Goal: Task Accomplishment & Management: Use online tool/utility

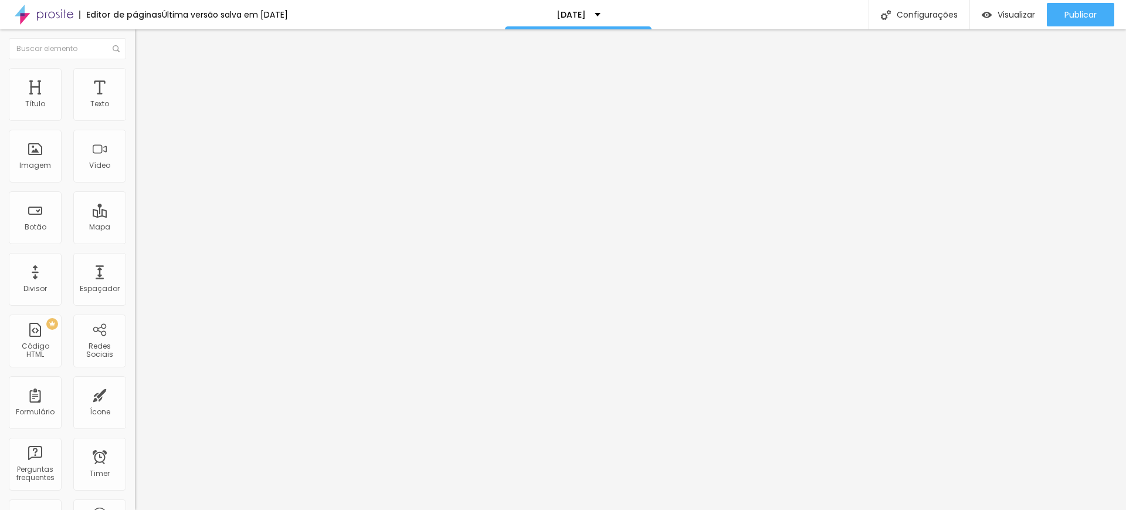
click at [135, 77] on li "Avançado" at bounding box center [202, 74] width 135 height 12
click at [135, 419] on input "text" at bounding box center [205, 425] width 141 height 12
type input "i"
click at [145, 69] on span "Estilo" at bounding box center [154, 64] width 18 height 10
click at [135, 111] on span "Titulo 2" at bounding box center [154, 103] width 38 height 15
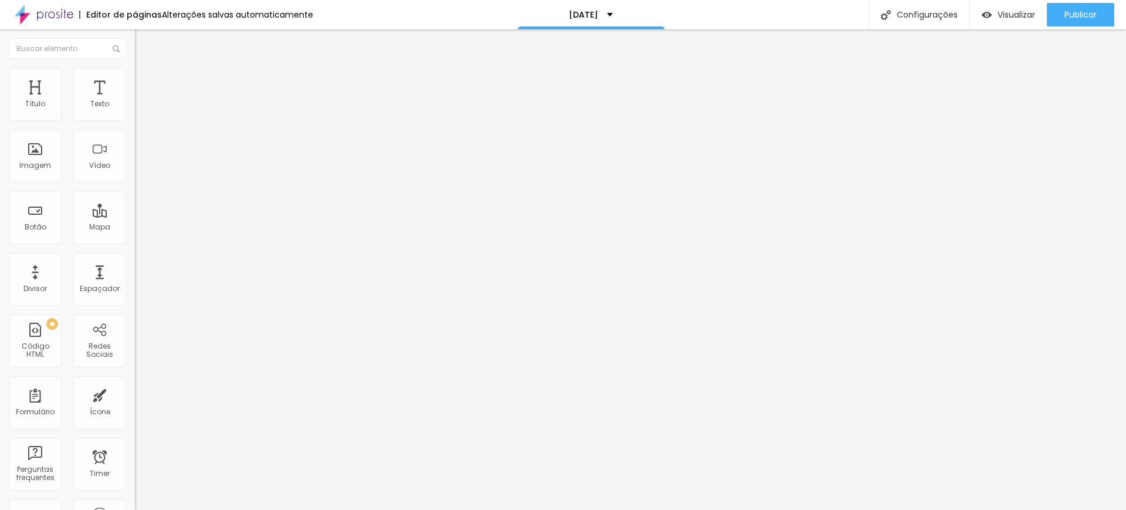
click at [135, 101] on span "Titulo 1" at bounding box center [154, 92] width 38 height 16
type input "83"
type input "81"
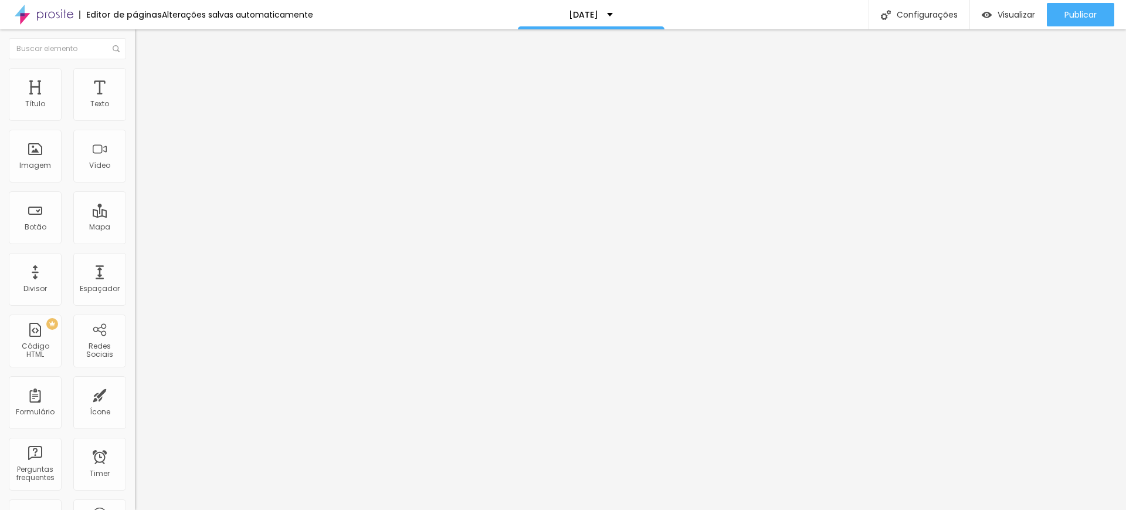
type input "66"
type input "56"
type input "55"
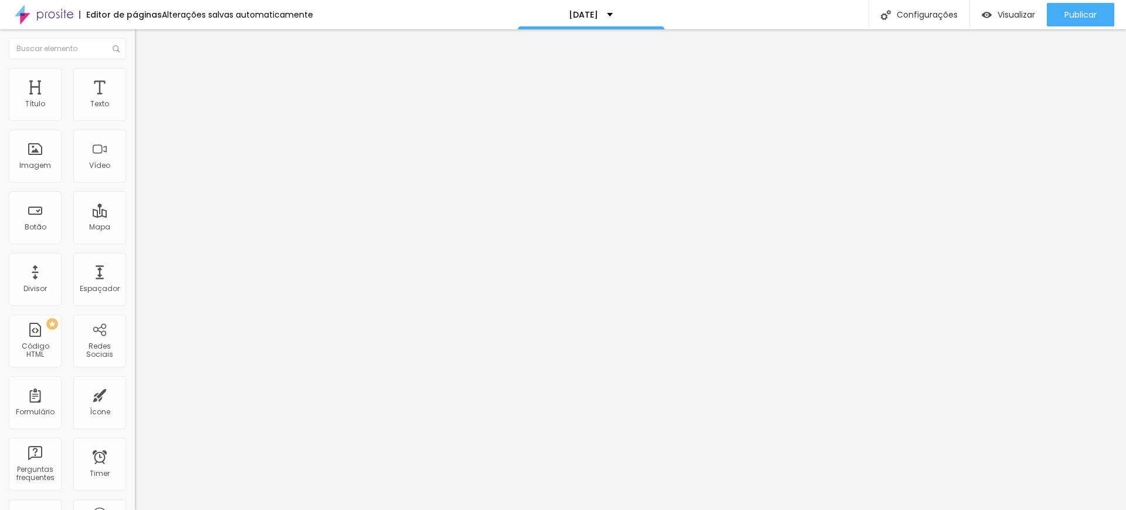
type input "55"
type input "56"
type input "58"
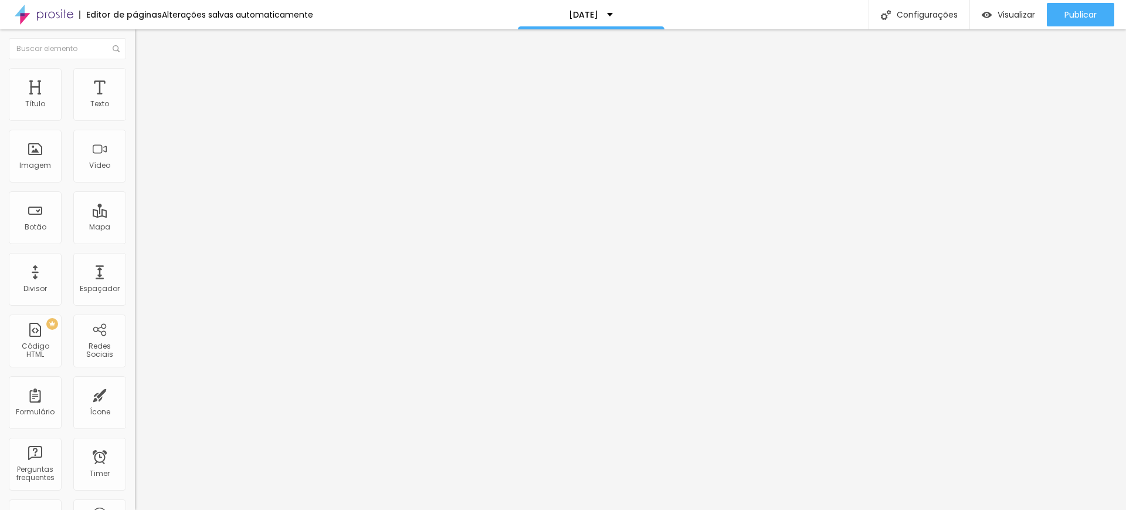
type input "60"
type input "61"
type input "62"
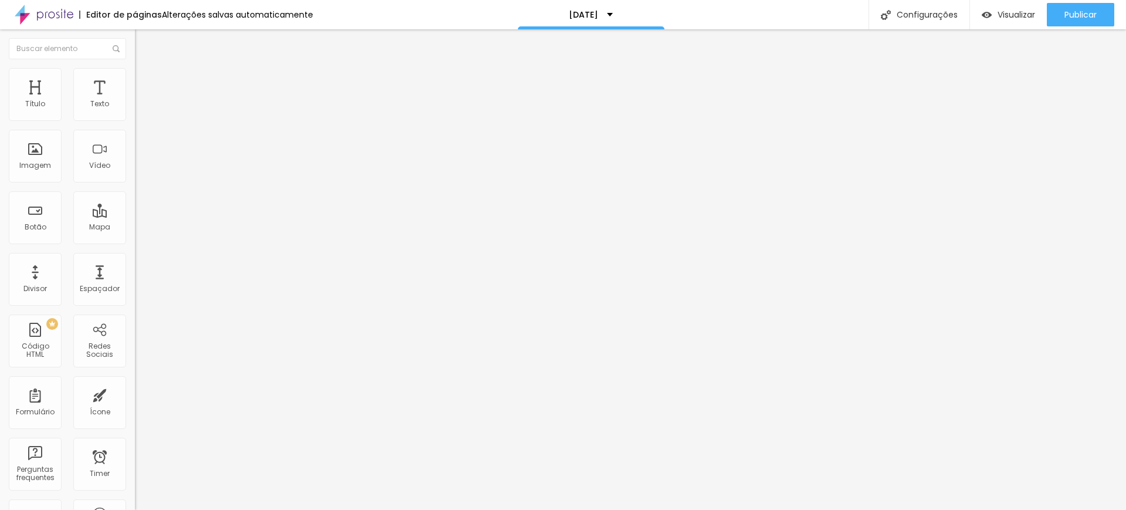
type input "62"
type input "64"
type input "66"
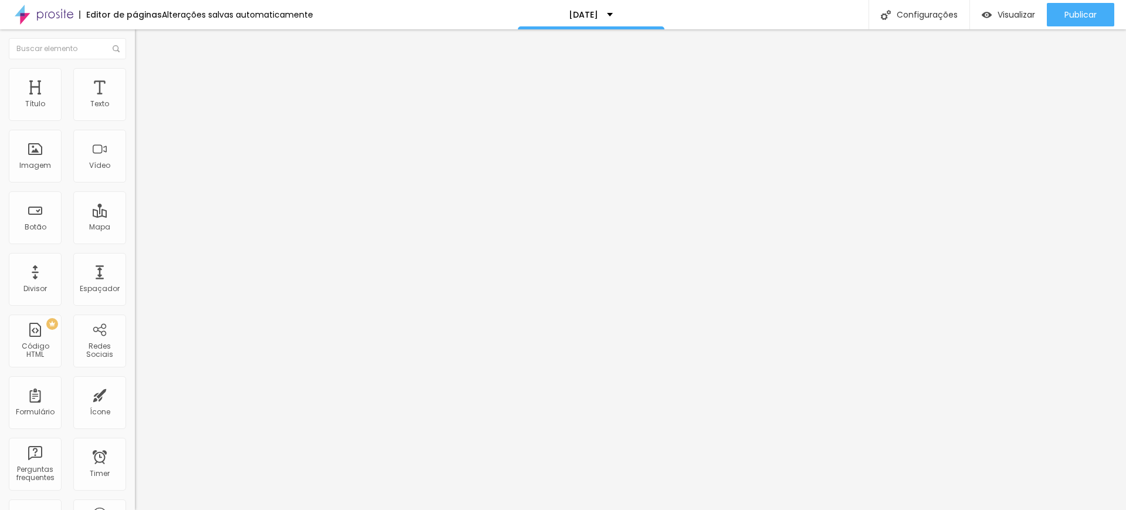
type input "67"
type input "68"
drag, startPoint x: 84, startPoint y: 245, endPoint x: 72, endPoint y: 243, distance: 12.4
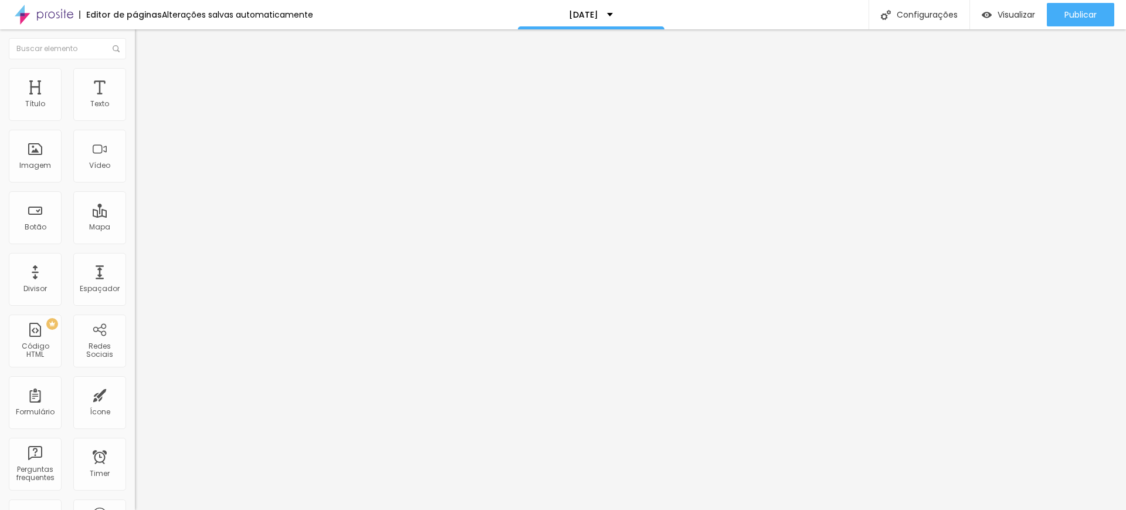
type input "68"
click at [135, 277] on input "range" at bounding box center [173, 281] width 76 height 9
click at [1087, 16] on span "Publicar" at bounding box center [1080, 14] width 32 height 9
click at [1083, 6] on div "Publicar" at bounding box center [1080, 14] width 32 height 23
click at [1010, 13] on span "Visualizar" at bounding box center [1006, 14] width 38 height 9
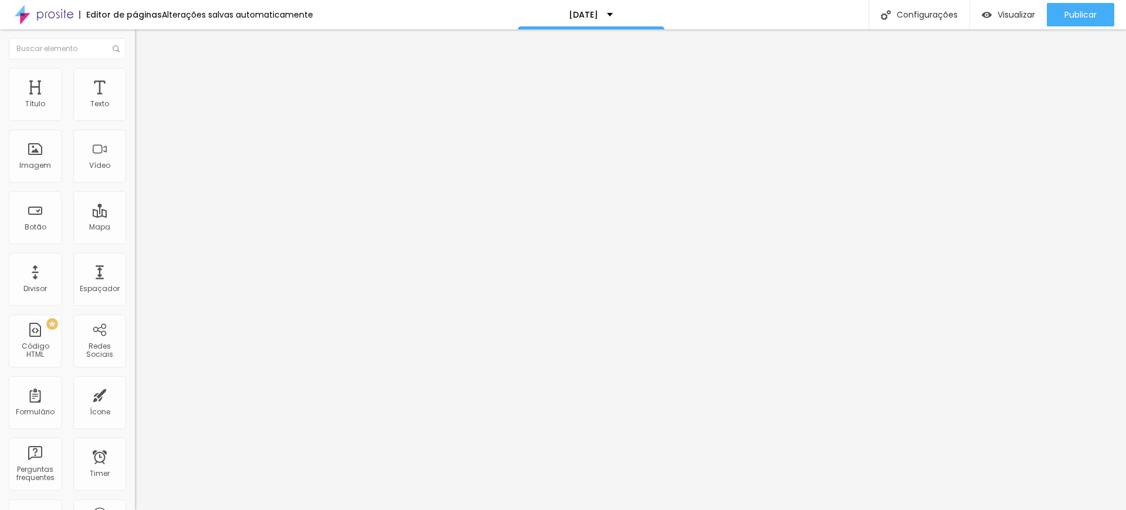
click at [135, 73] on img at bounding box center [140, 73] width 11 height 11
type input "9"
type input "7"
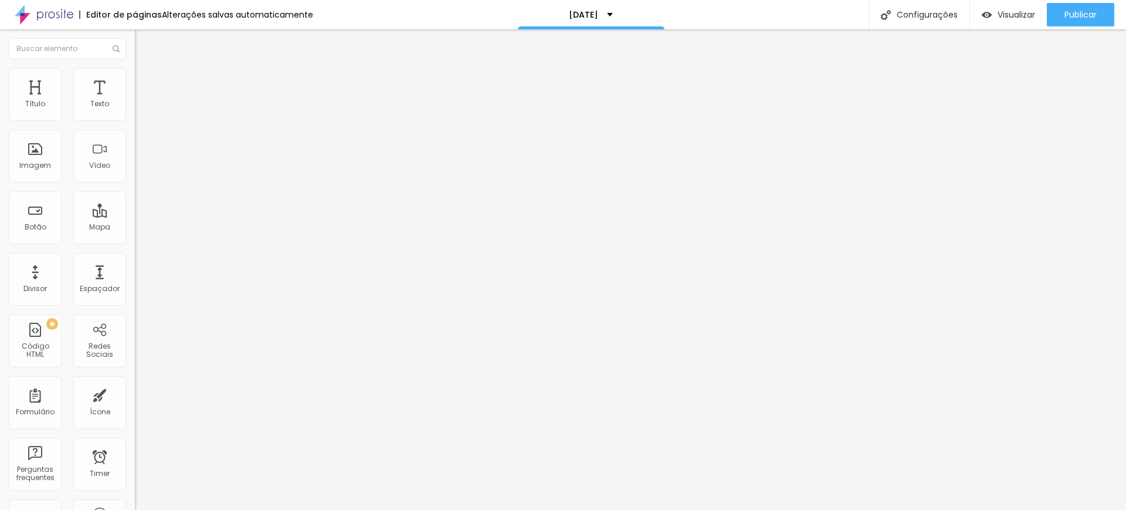
type input "6"
type input "5"
type input "2"
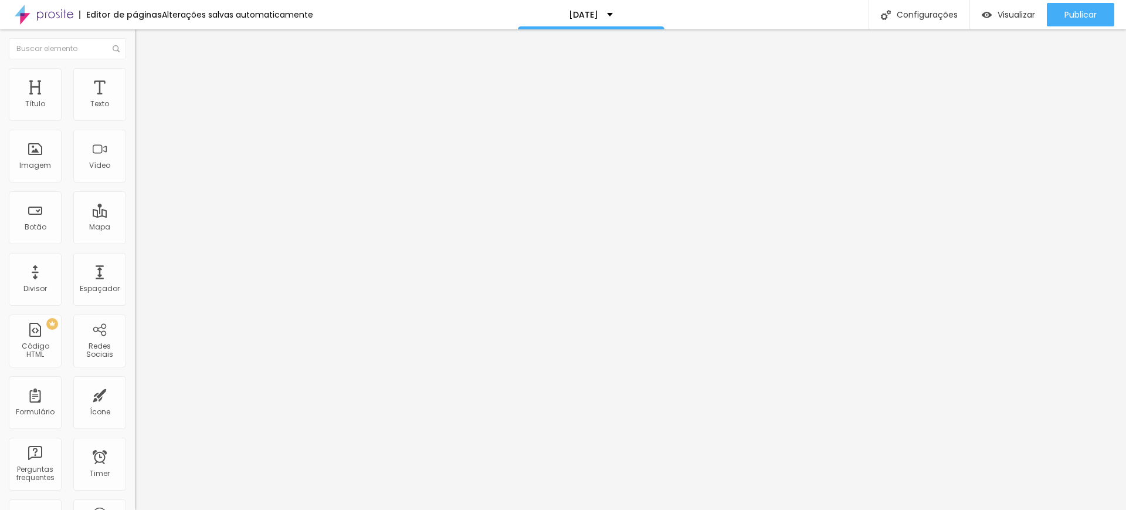
type input "2"
type input "4"
type input "7"
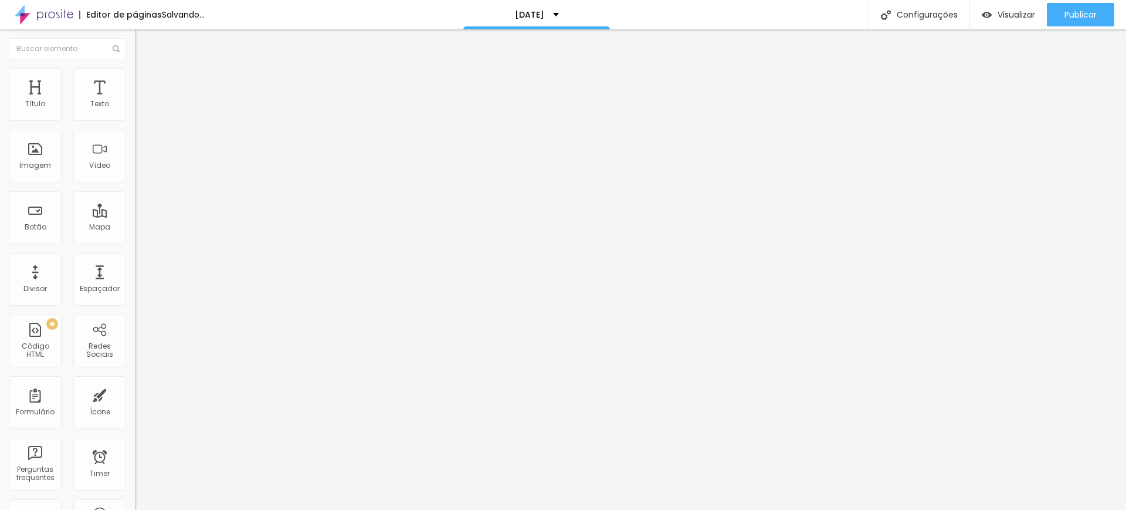
type input "8"
type input "9"
type input "11"
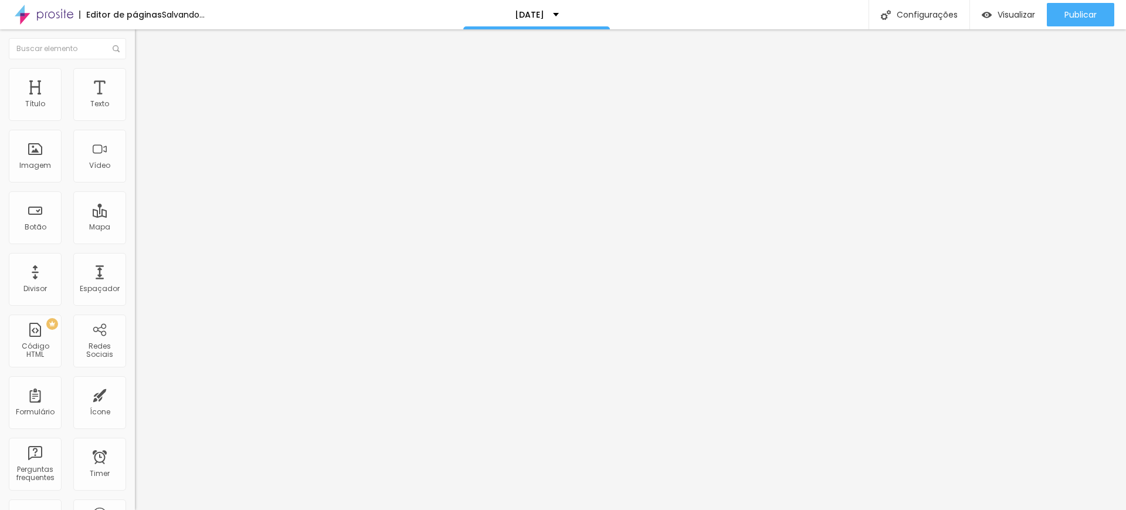
type input "11"
type input "17"
type input "21"
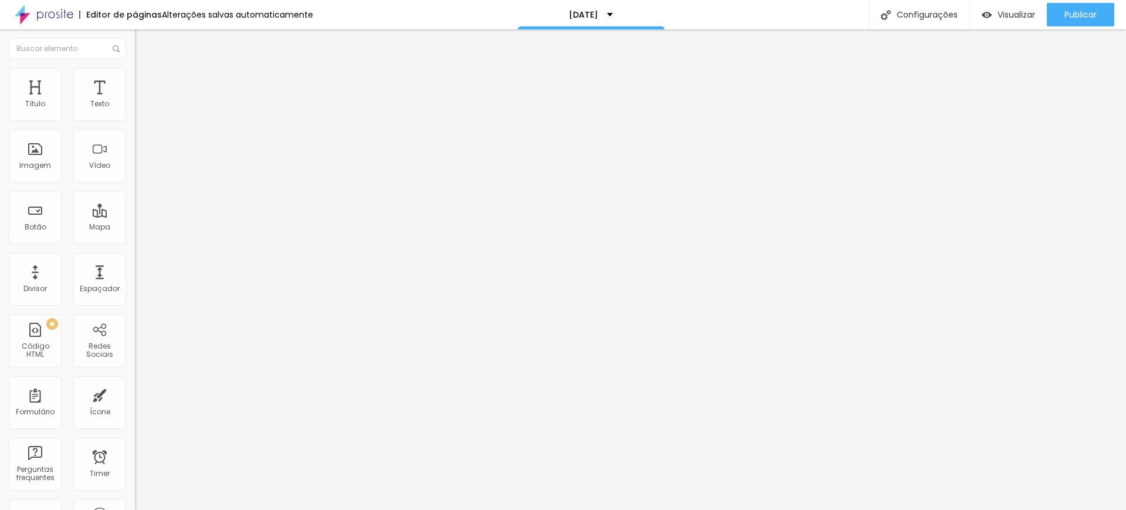
type input "25"
type input "26"
type input "28"
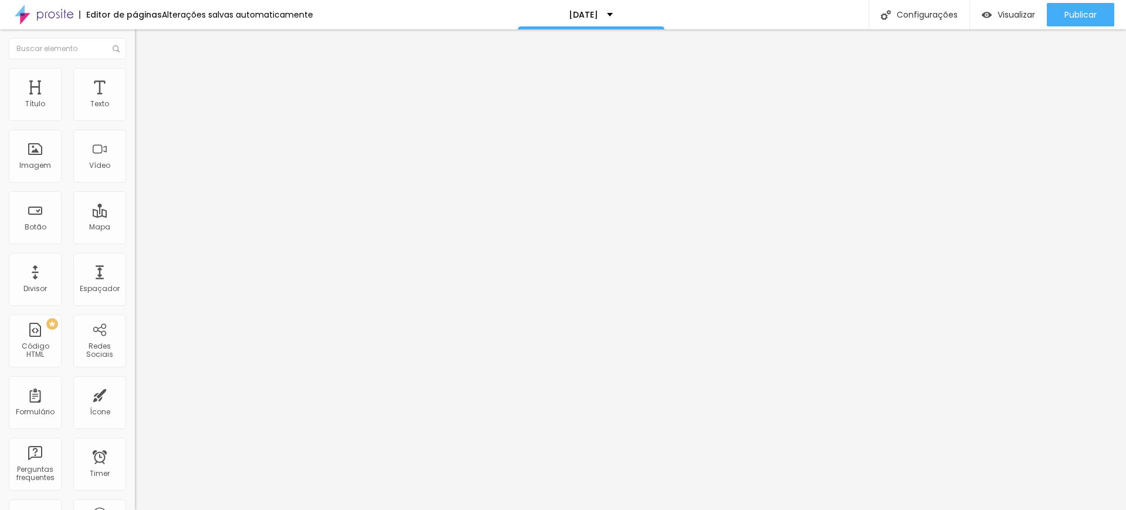
type input "28"
type input "29"
type input "31"
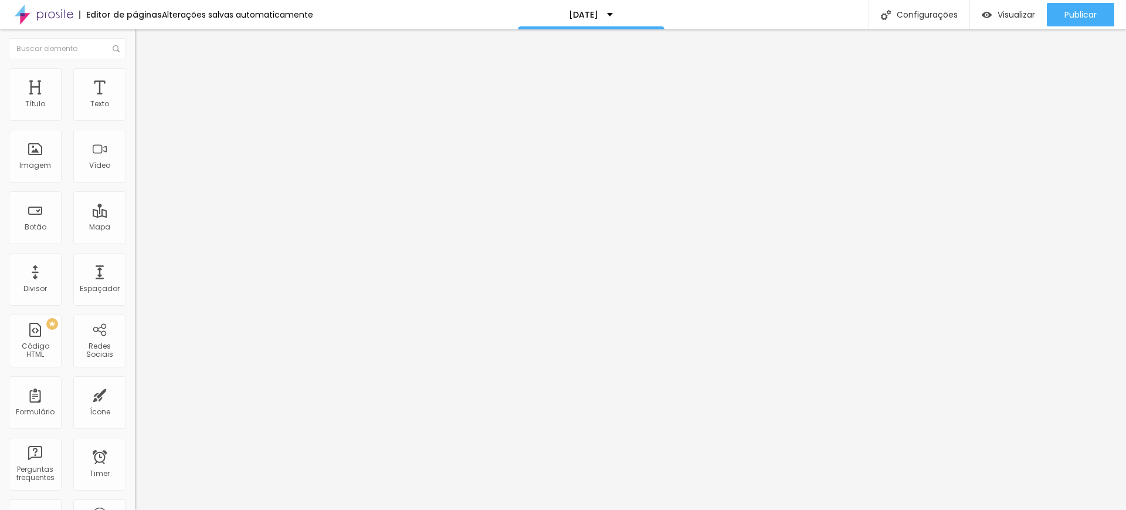
type input "33"
type input "35"
type input "39"
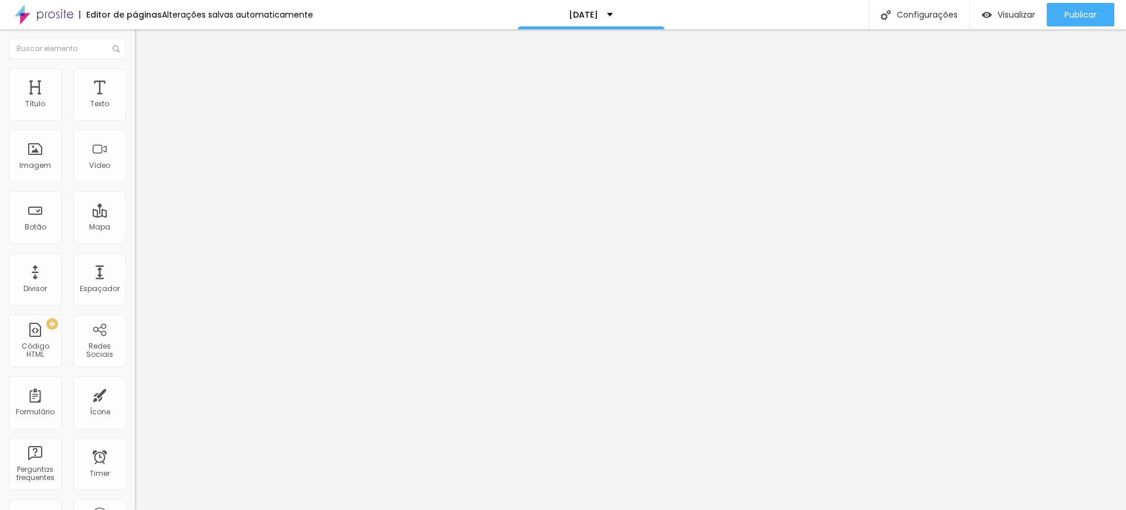
type input "39"
type input "40"
type input "42"
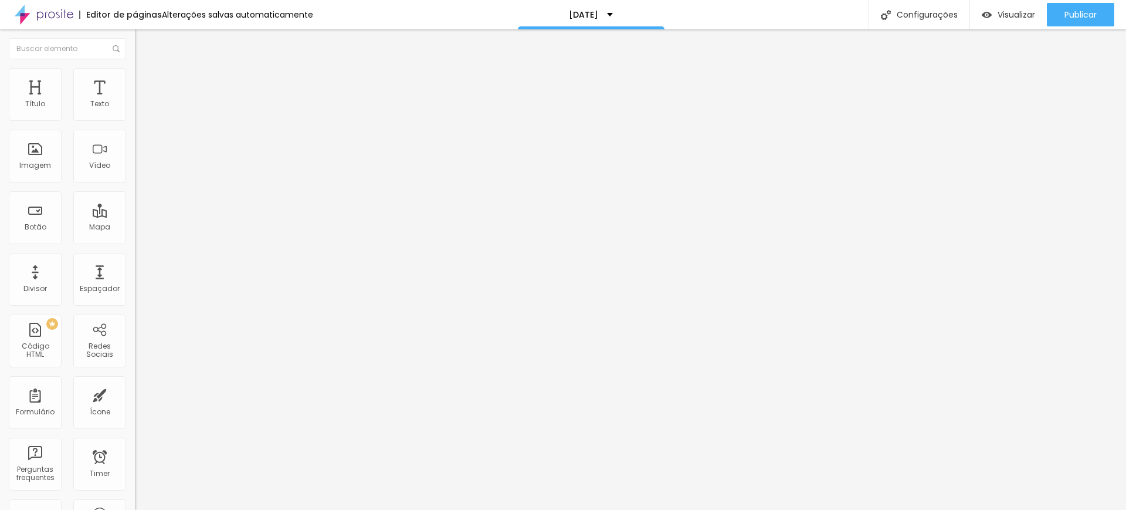
type input "43"
type input "46"
type input "47"
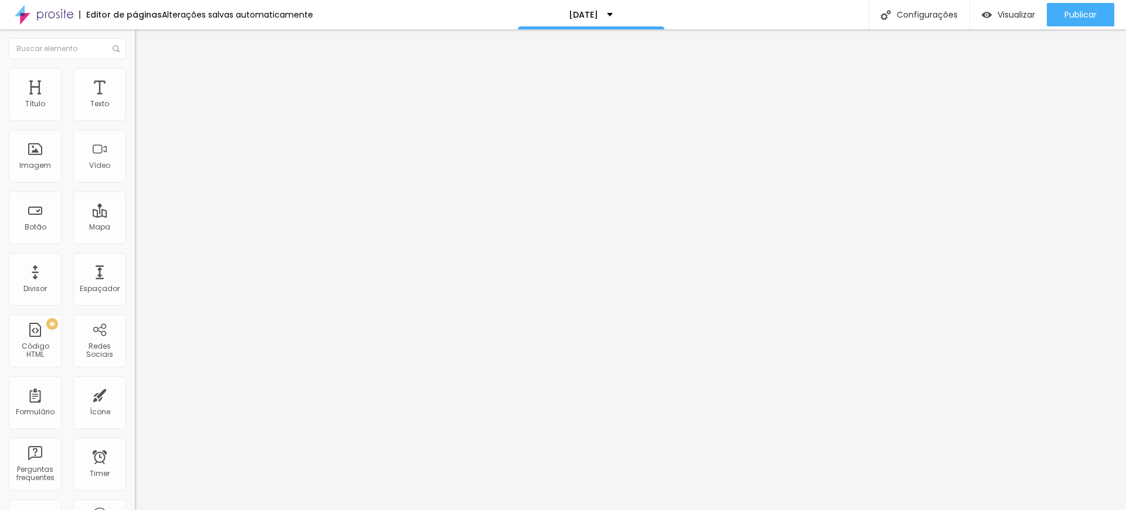
type input "47"
type input "49"
type input "51"
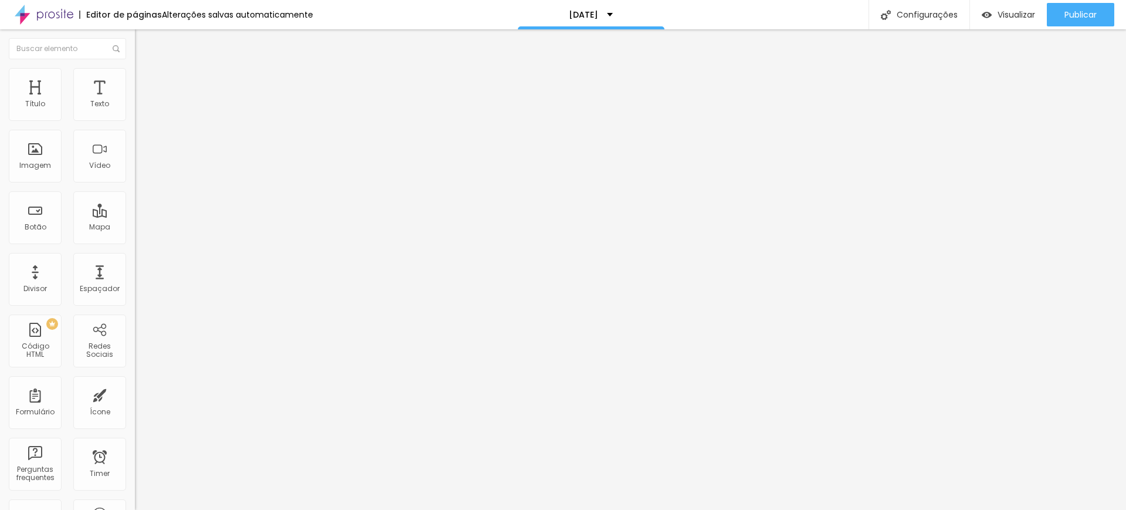
type input "50"
type input "49"
type input "48"
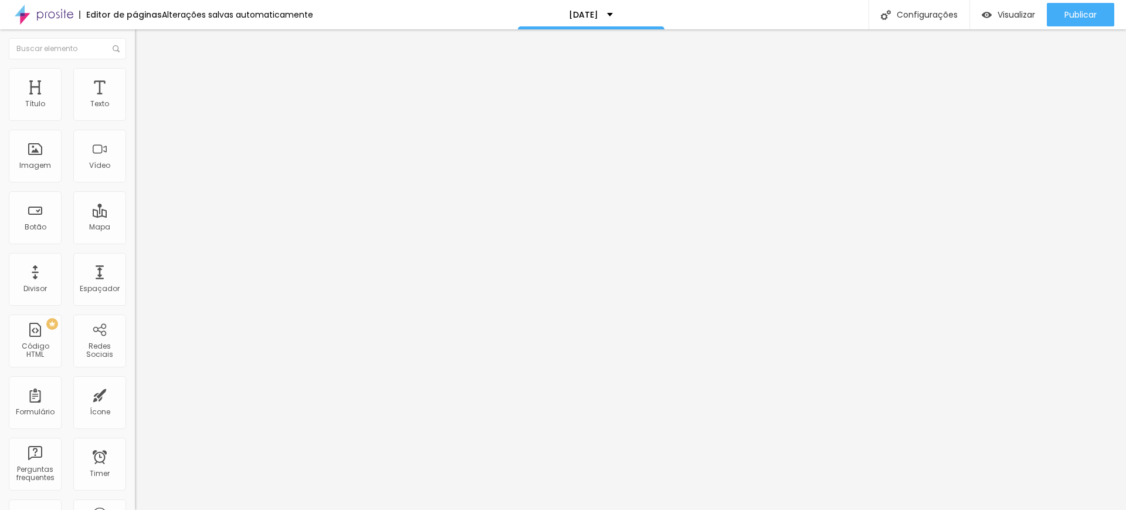
type input "48"
type input "47"
type input "45"
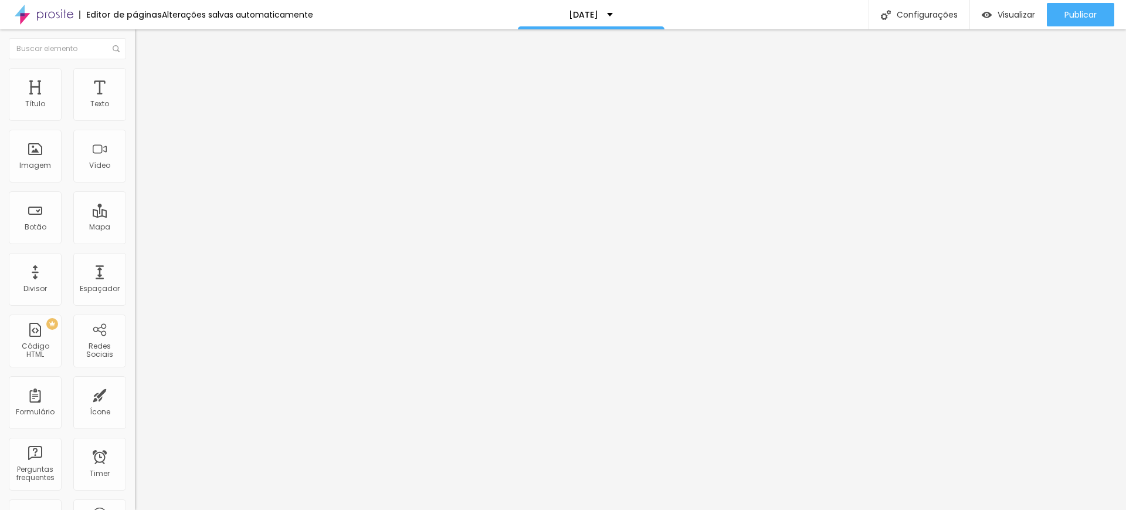
drag, startPoint x: 35, startPoint y: 114, endPoint x: 60, endPoint y: 110, distance: 25.5
type input "45"
click at [135, 216] on input "range" at bounding box center [173, 220] width 76 height 9
type input "7"
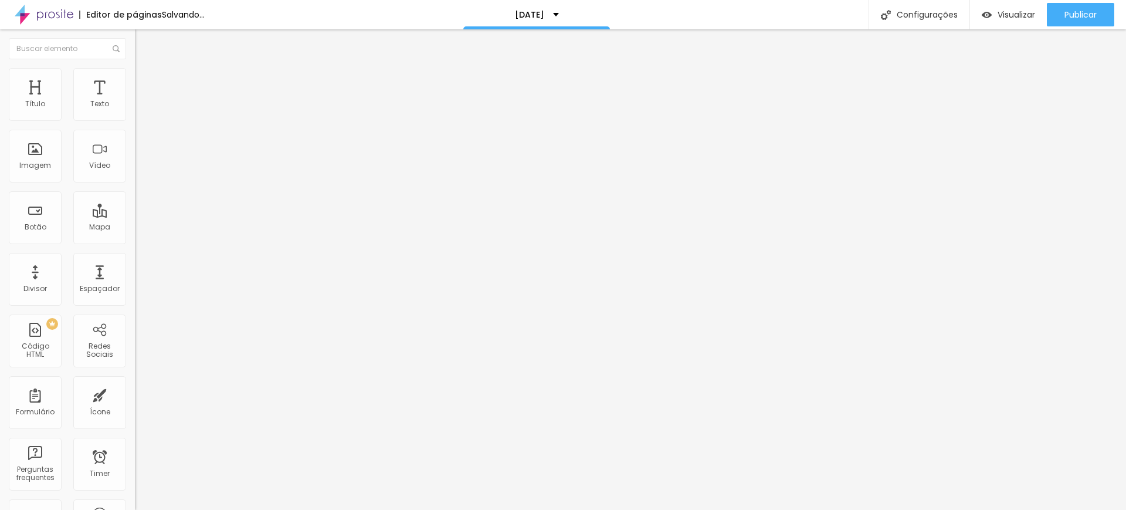
type input "10"
type input "21"
type input "23"
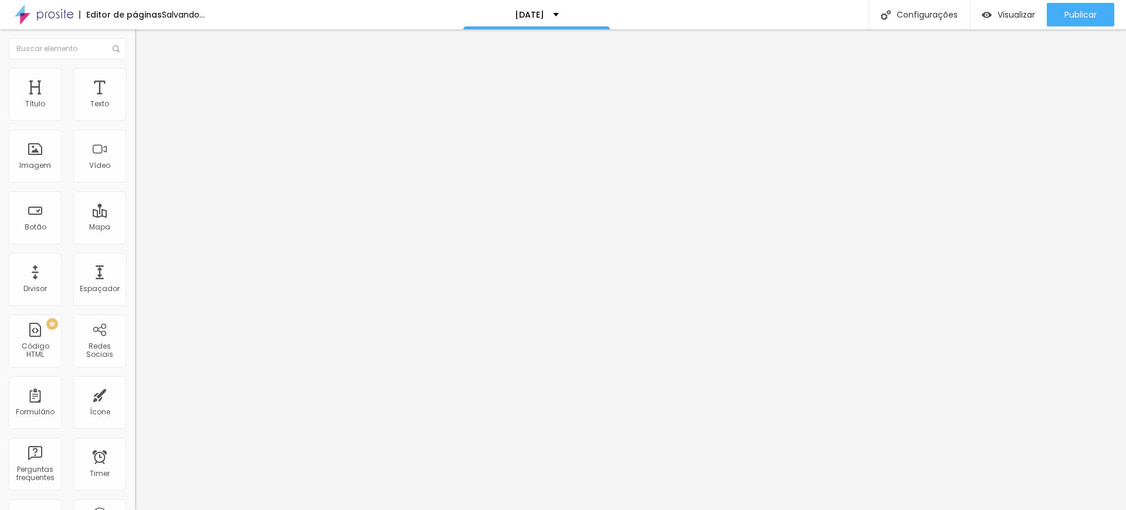
type input "23"
type input "24"
type input "27"
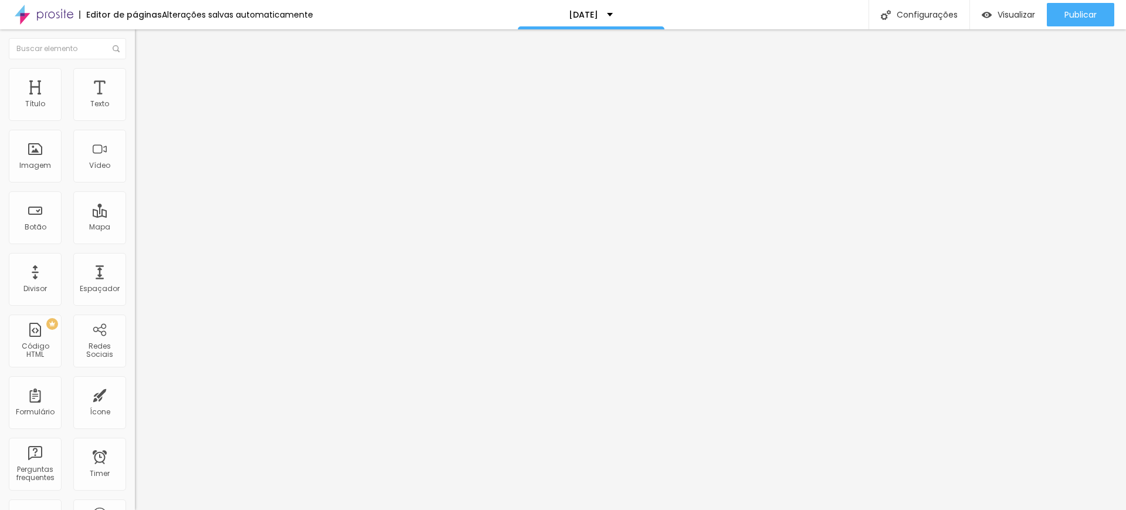
type input "30"
type input "31"
type input "30"
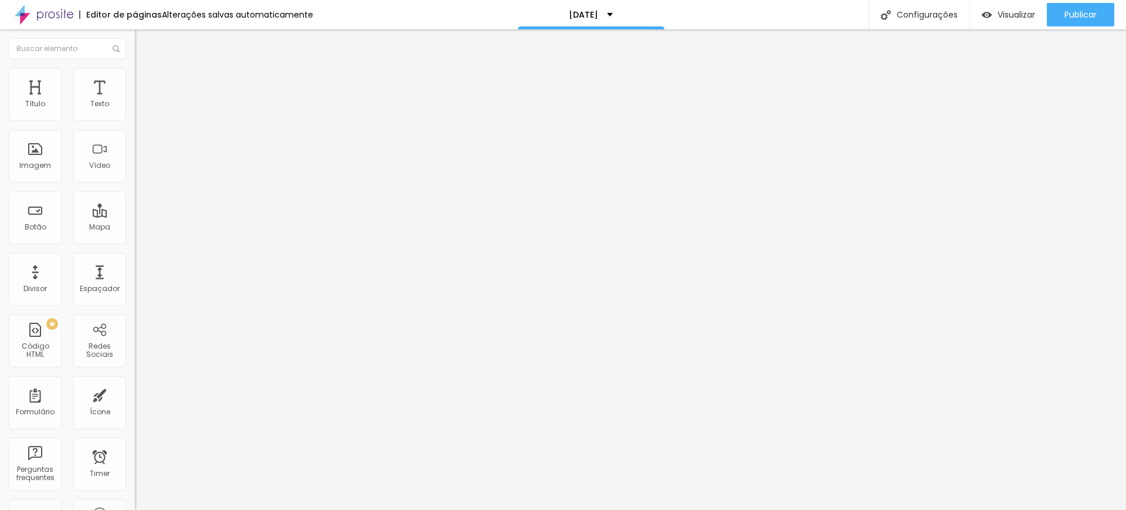
type input "30"
type input "25"
type input "16"
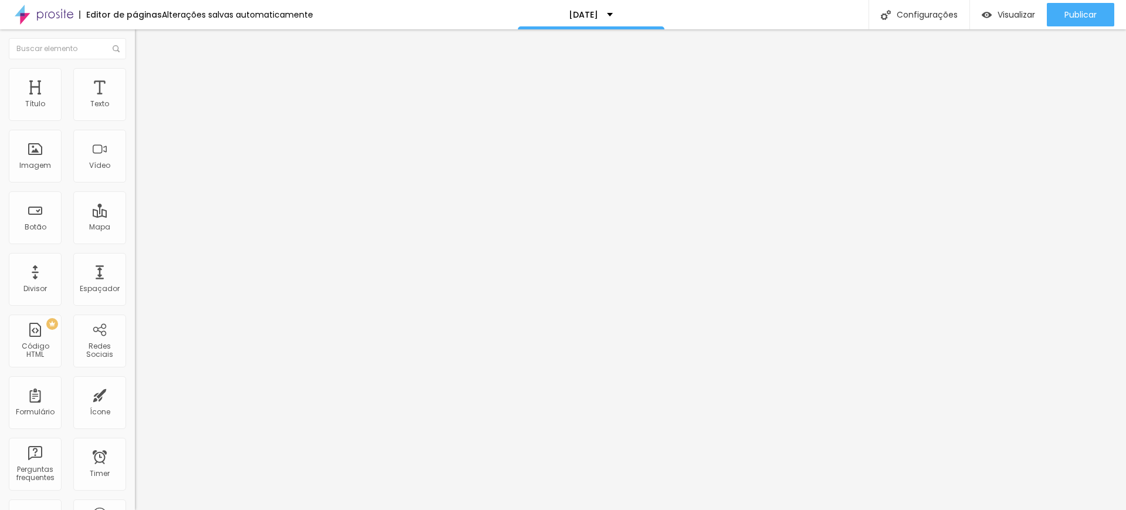
type input "14"
type input "12"
type input "10"
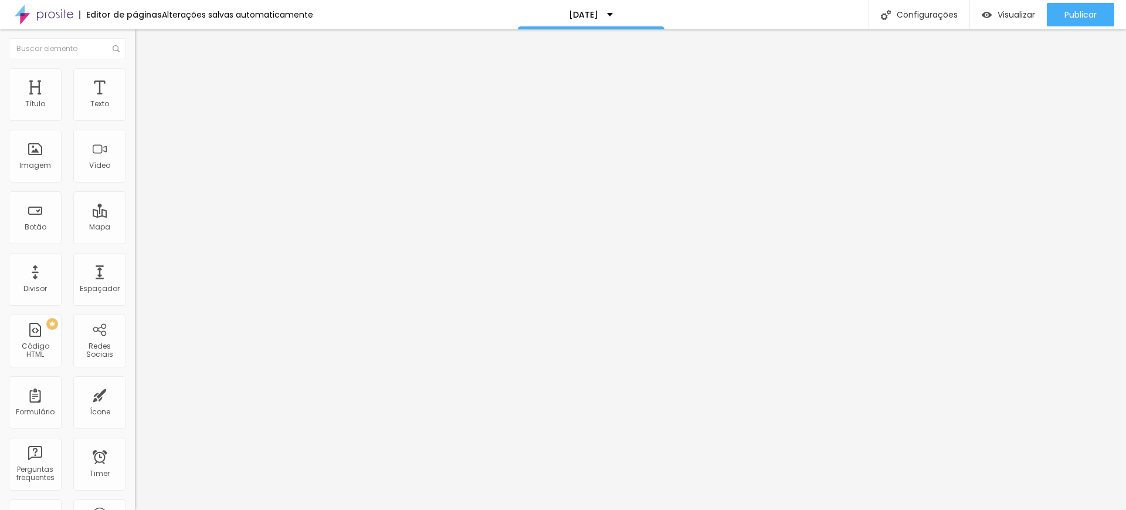
type input "10"
type input "8"
type input "7"
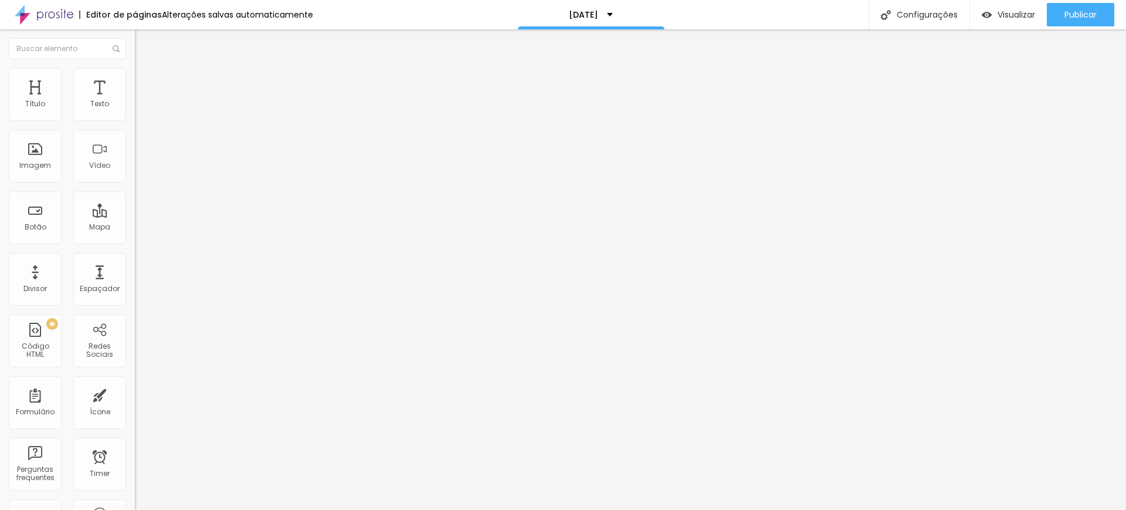
type input "9"
type input "20"
type input "21"
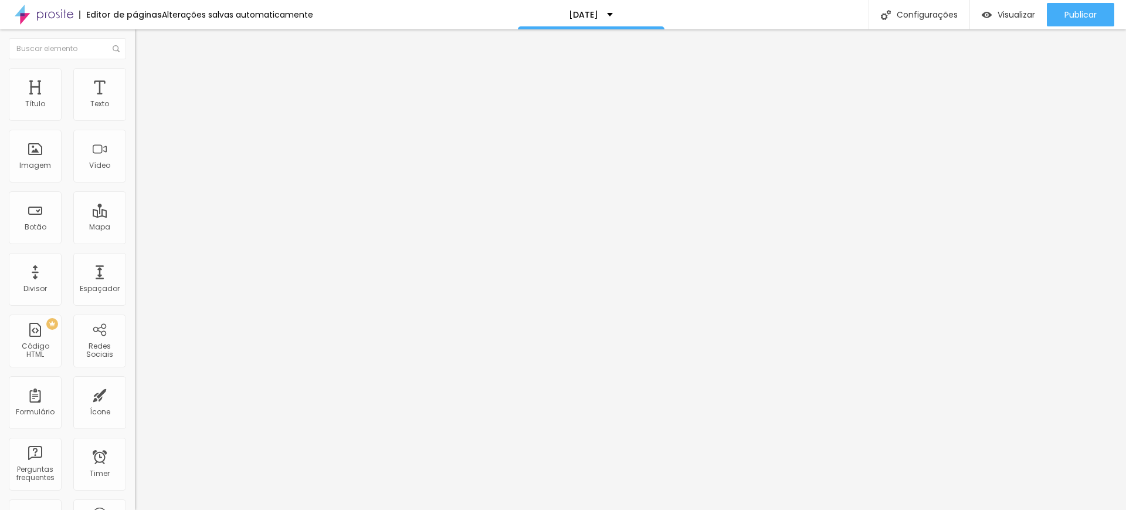
type input "21"
type input "19"
type input "16"
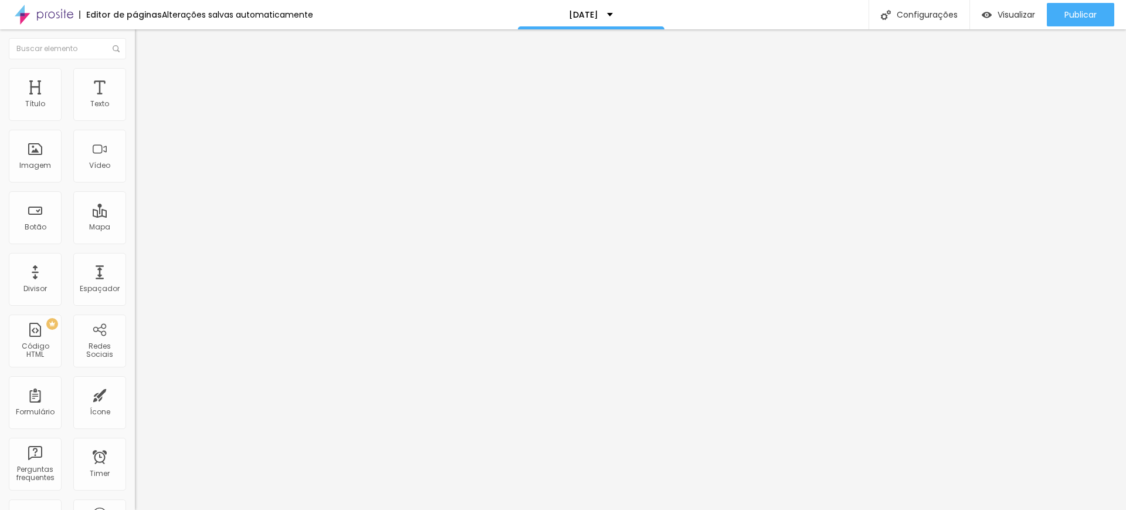
type input "14"
type input "11"
type input "10"
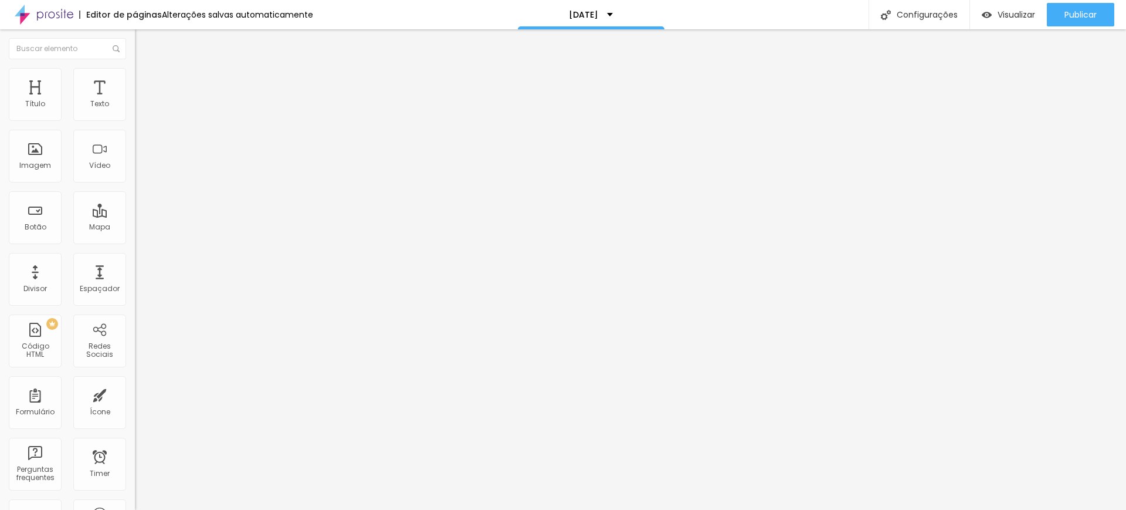
type input "10"
type input "9"
type input "7"
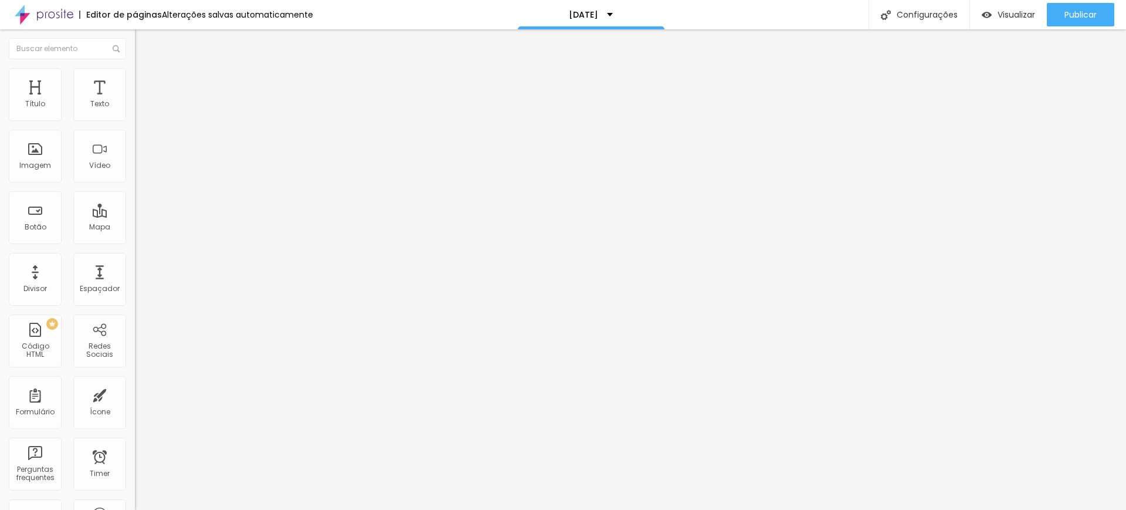
type input "7"
click at [135, 382] on input "range" at bounding box center [173, 386] width 76 height 9
click at [135, 71] on img at bounding box center [140, 73] width 11 height 11
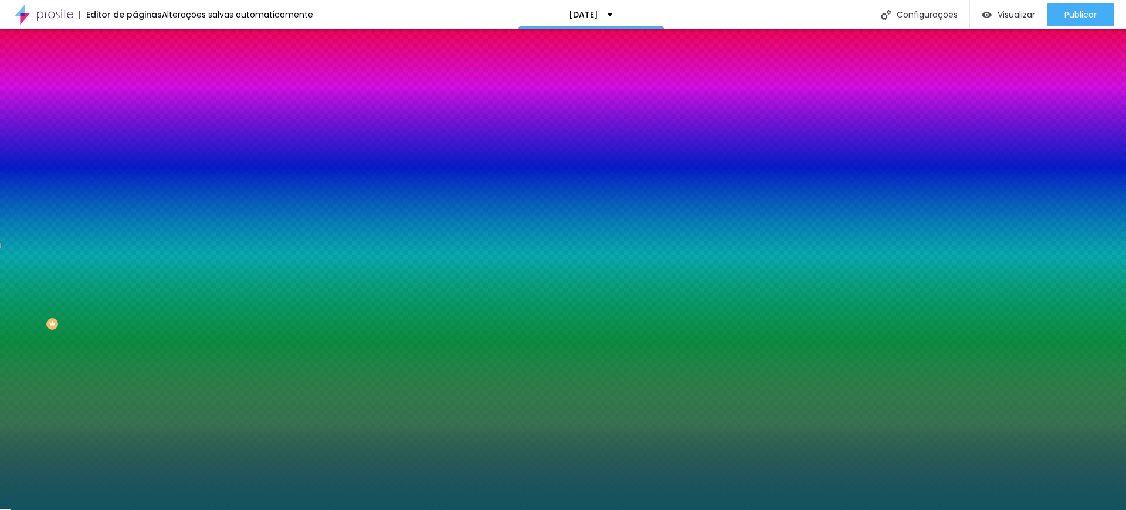
drag, startPoint x: 99, startPoint y: 117, endPoint x: 113, endPoint y: 114, distance: 14.4
click at [135, 117] on div "Cor de fundo Voltar ao padrão #115460 0 Borda arredondada" at bounding box center [202, 190] width 135 height 198
click at [135, 112] on div at bounding box center [202, 112] width 135 height 0
click at [105, 205] on div at bounding box center [563, 255] width 1126 height 510
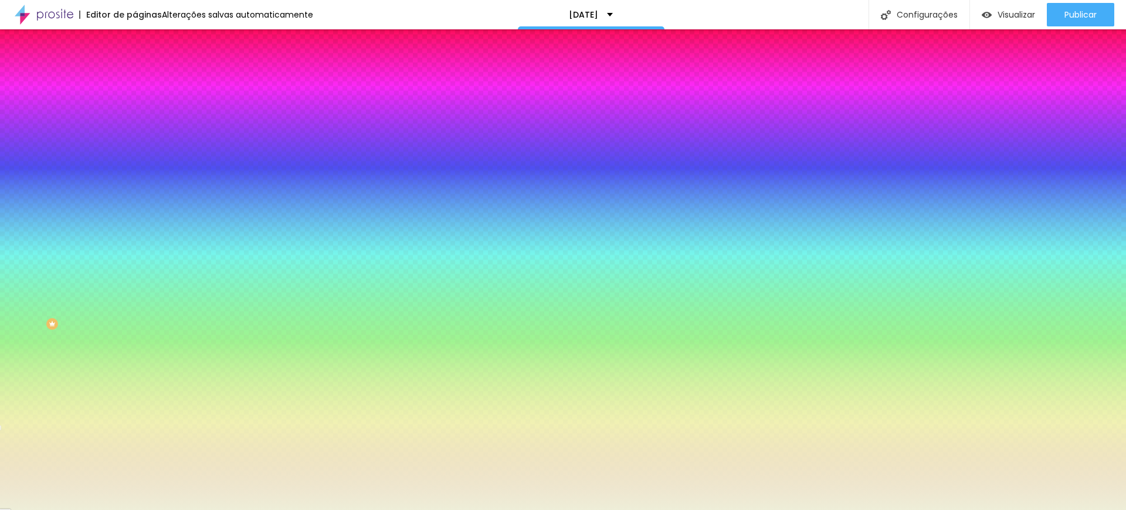
type input "#EEEED8"
drag, startPoint x: 80, startPoint y: 184, endPoint x: 25, endPoint y: 138, distance: 71.6
click at [25, 138] on div at bounding box center [563, 255] width 1126 height 510
click at [145, 83] on span "Avançado" at bounding box center [164, 88] width 39 height 10
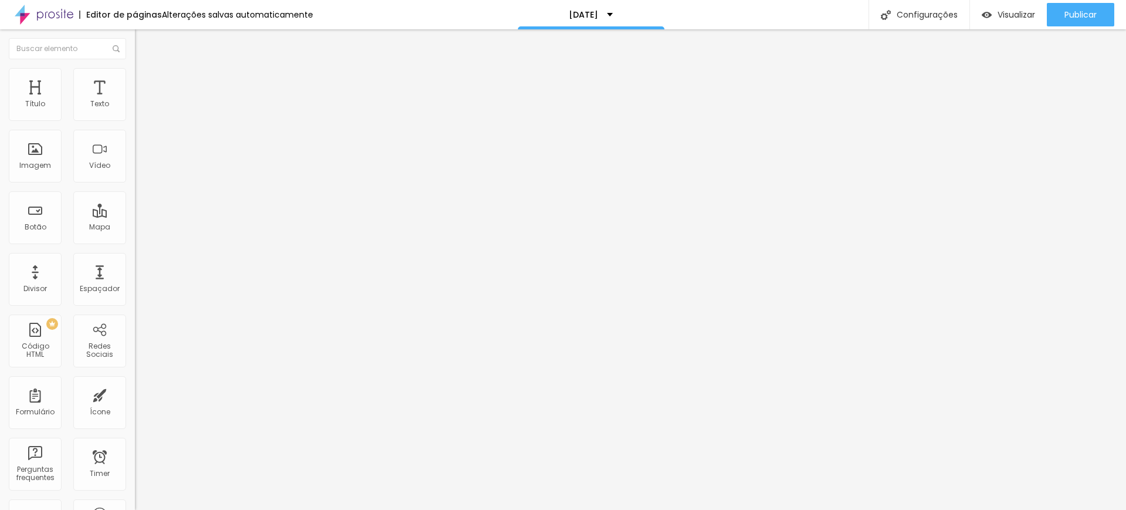
type input "30"
type input "25"
type input "20"
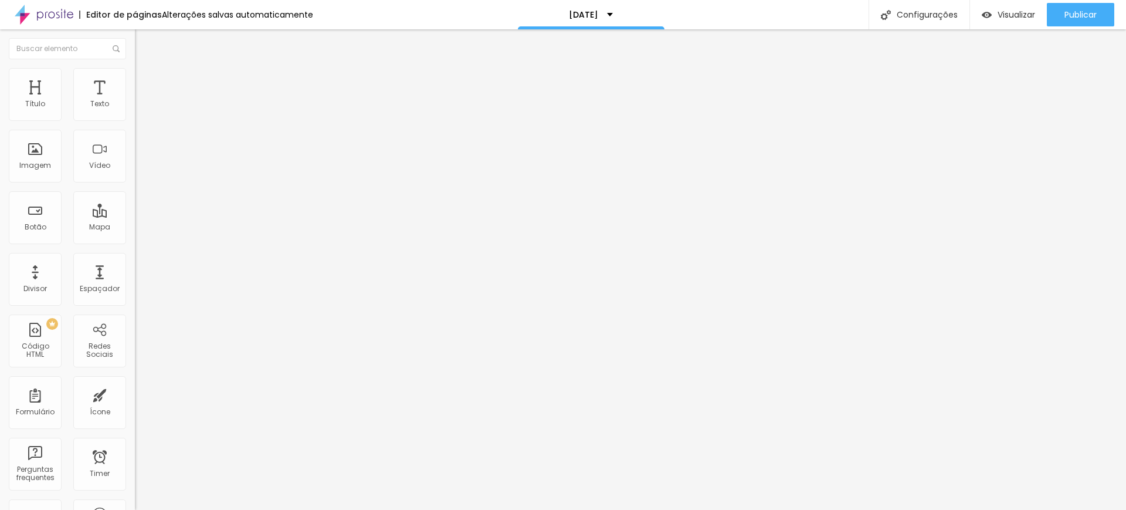
type input "20"
type input "15"
type input "10"
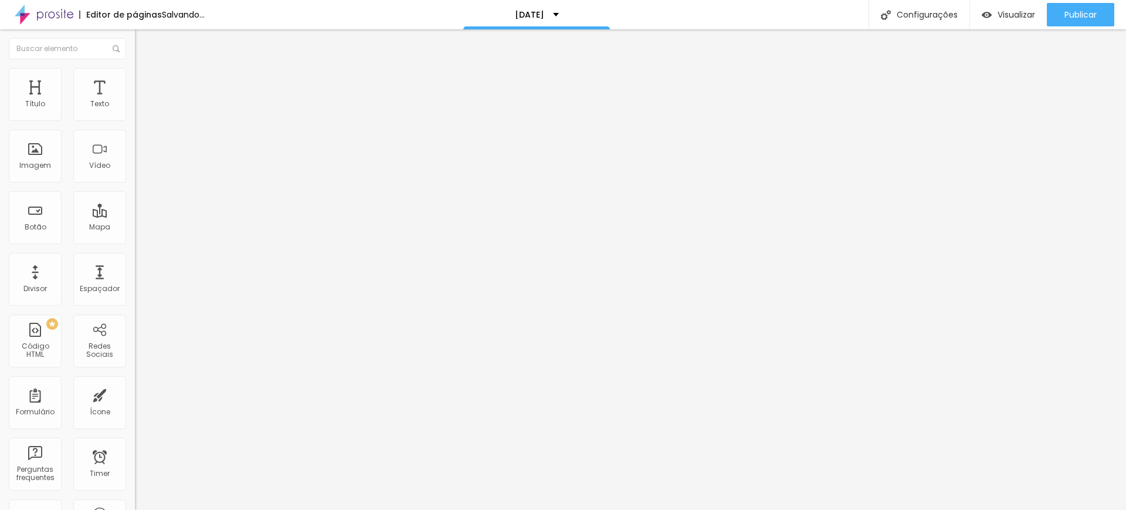
type input "5"
drag, startPoint x: 67, startPoint y: 115, endPoint x: 33, endPoint y: 121, distance: 34.5
type input "5"
click at [135, 228] on input "range" at bounding box center [173, 232] width 76 height 9
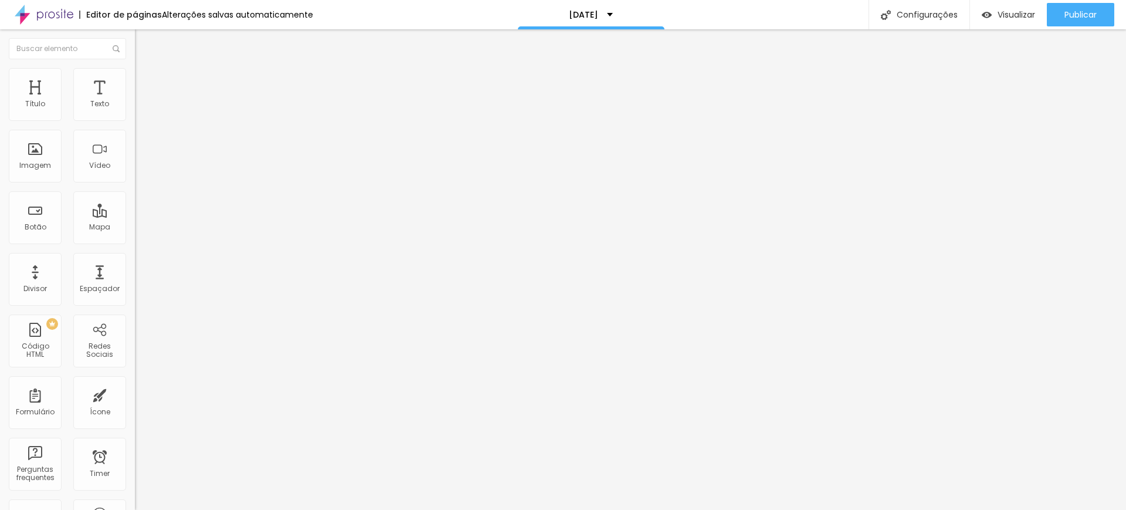
click at [135, 76] on li "Avançado" at bounding box center [202, 74] width 135 height 12
click at [135, 68] on li "Estilo" at bounding box center [202, 62] width 135 height 12
click at [145, 78] on span "Avançado" at bounding box center [164, 76] width 39 height 10
type input "15"
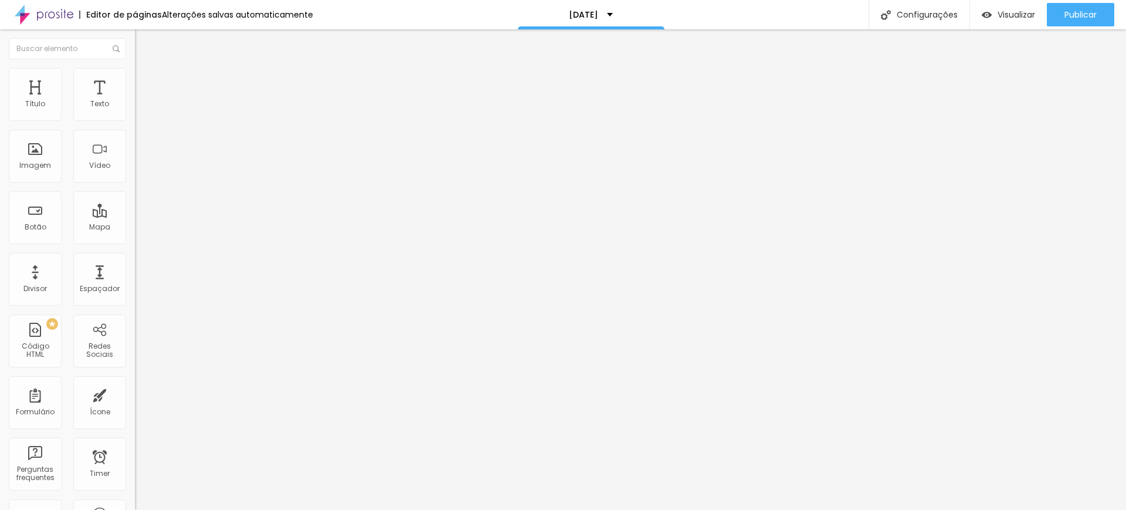
type input "21"
type input "23"
type input "25"
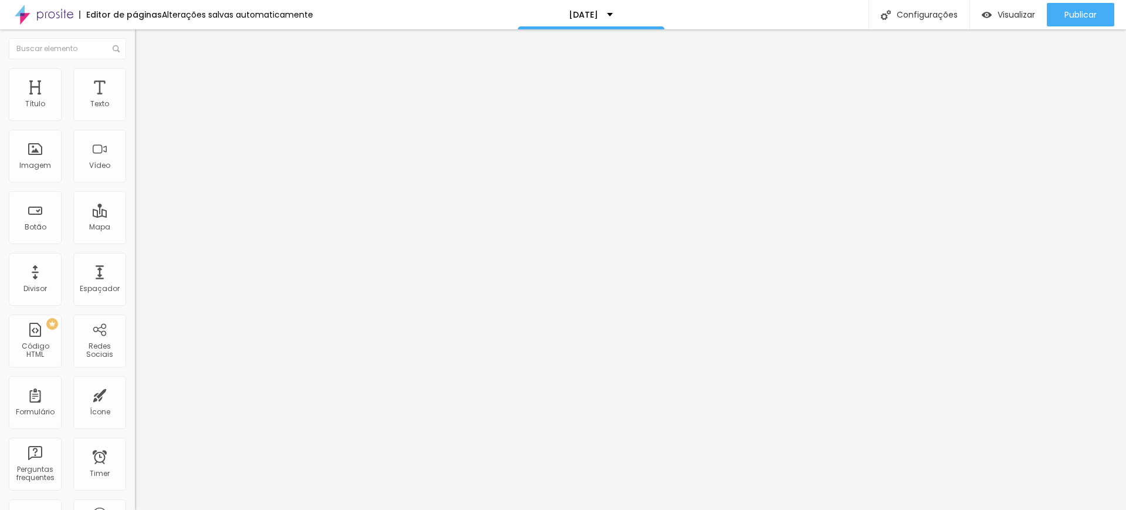
type input "25"
type input "27"
type input "28"
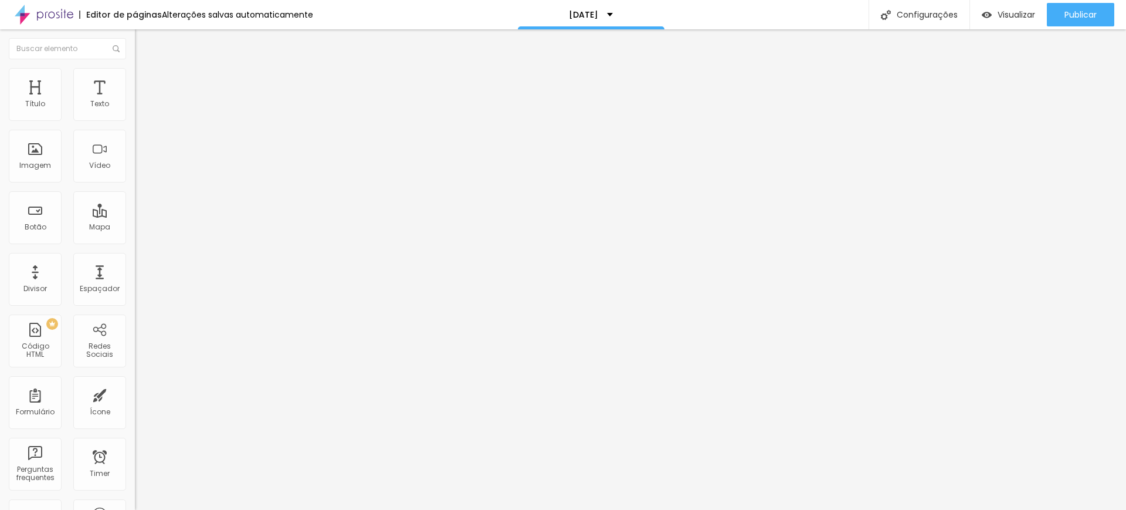
type input "31"
type input "29"
type input "22"
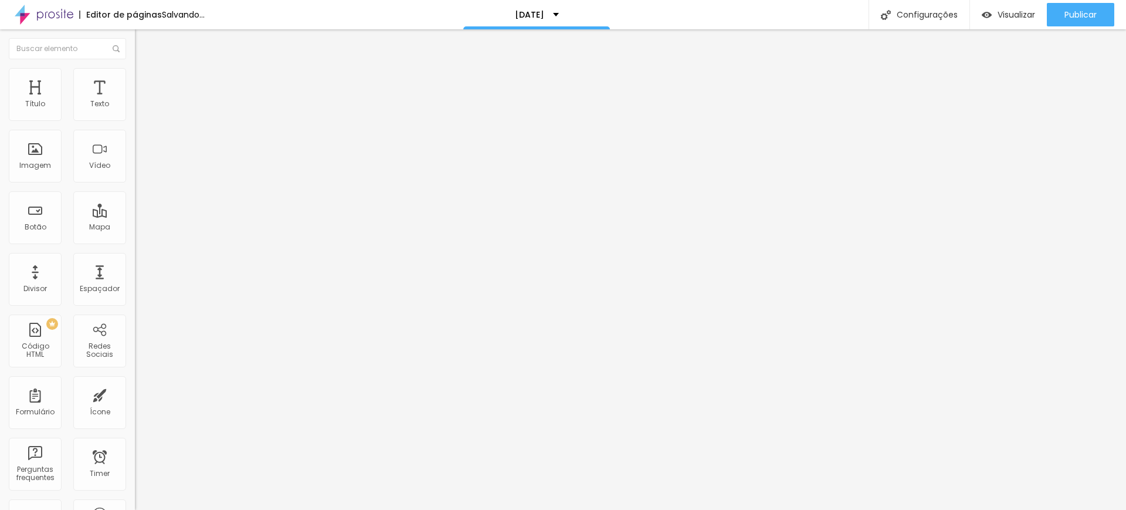
type input "22"
type input "20"
type input "18"
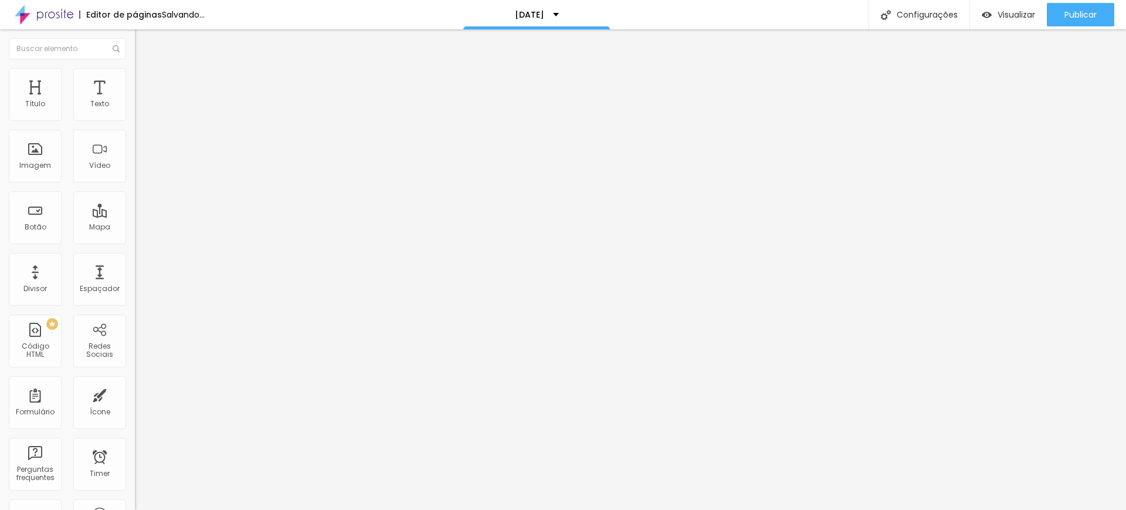
type input "17"
type input "16"
type input "15"
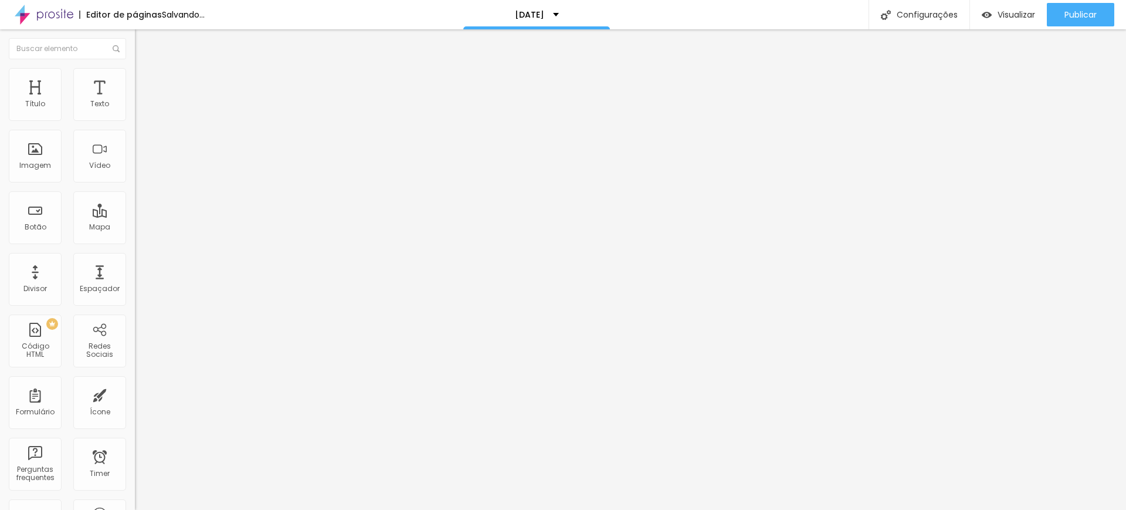
type input "15"
type input "13"
type input "11"
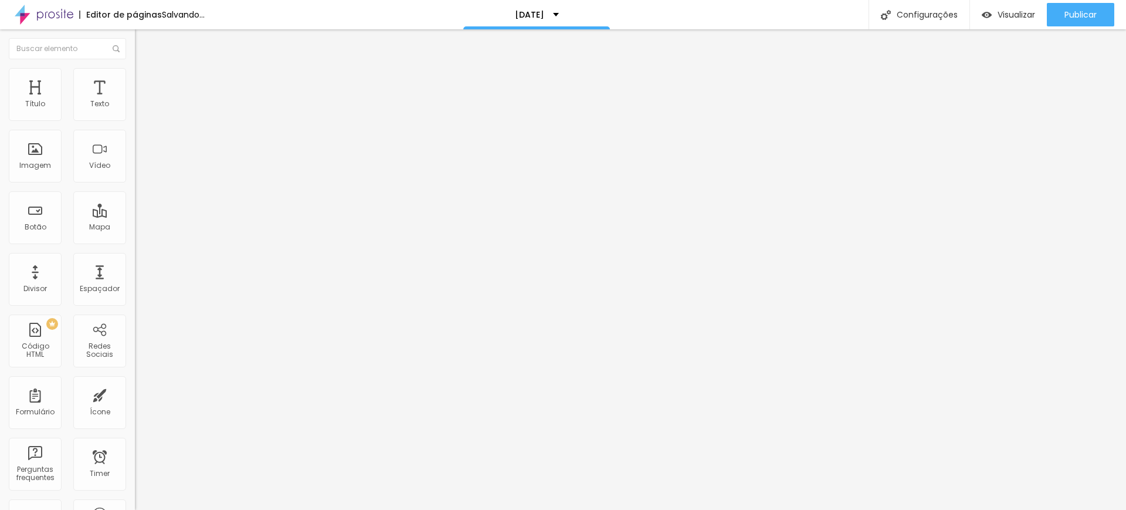
type input "9"
type input "8"
type input "7"
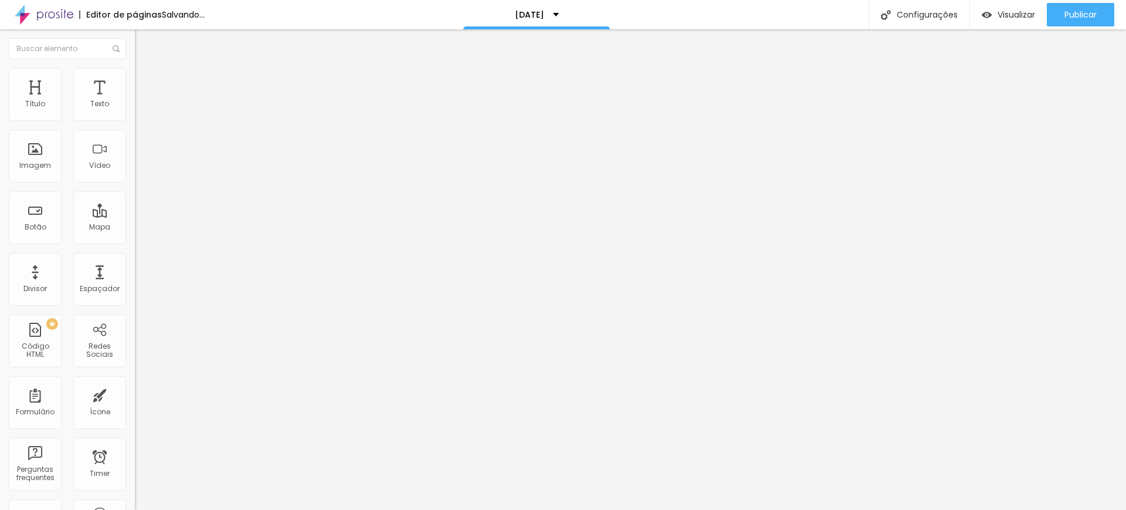
type input "7"
type input "5"
click at [135, 216] on input "range" at bounding box center [173, 220] width 76 height 9
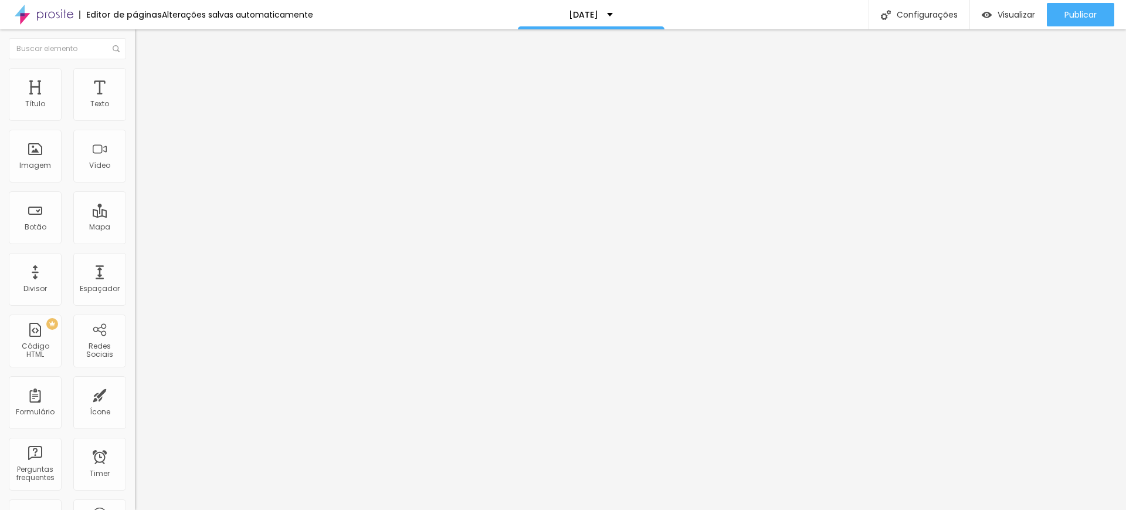
type input "16"
type input "23"
type input "31"
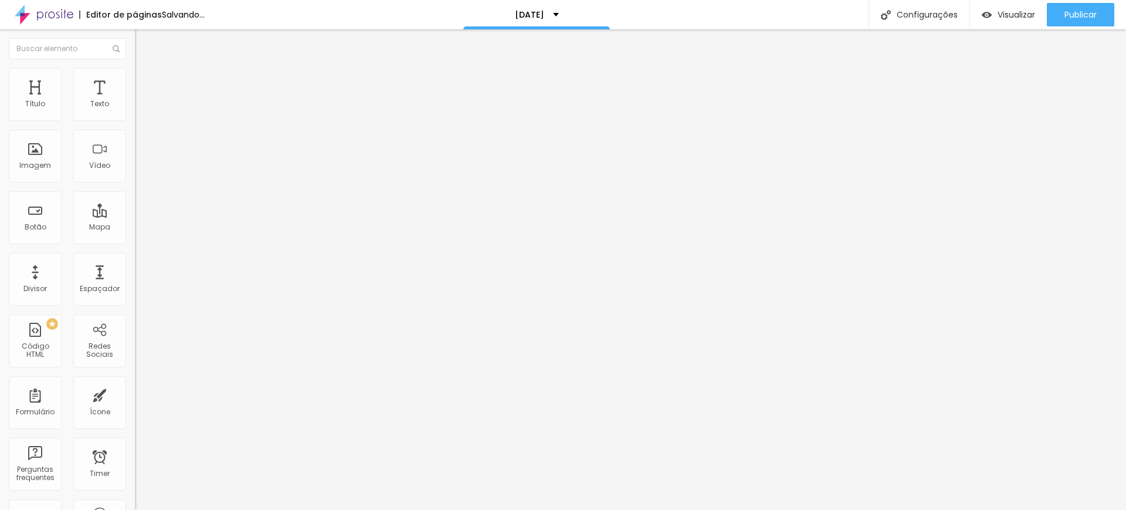
type input "31"
type input "32"
type input "30"
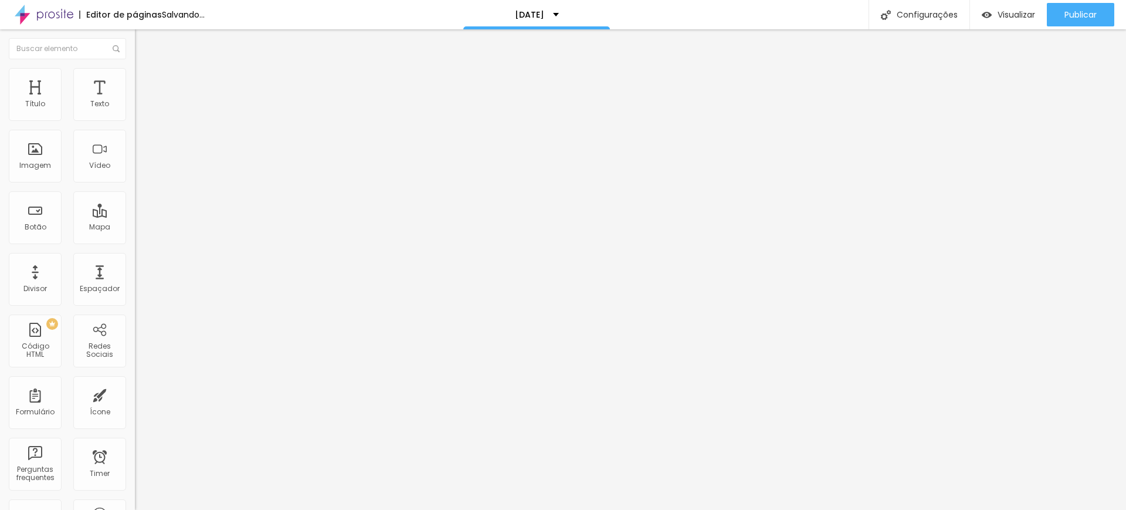
type input "20"
type input "16"
type input "13"
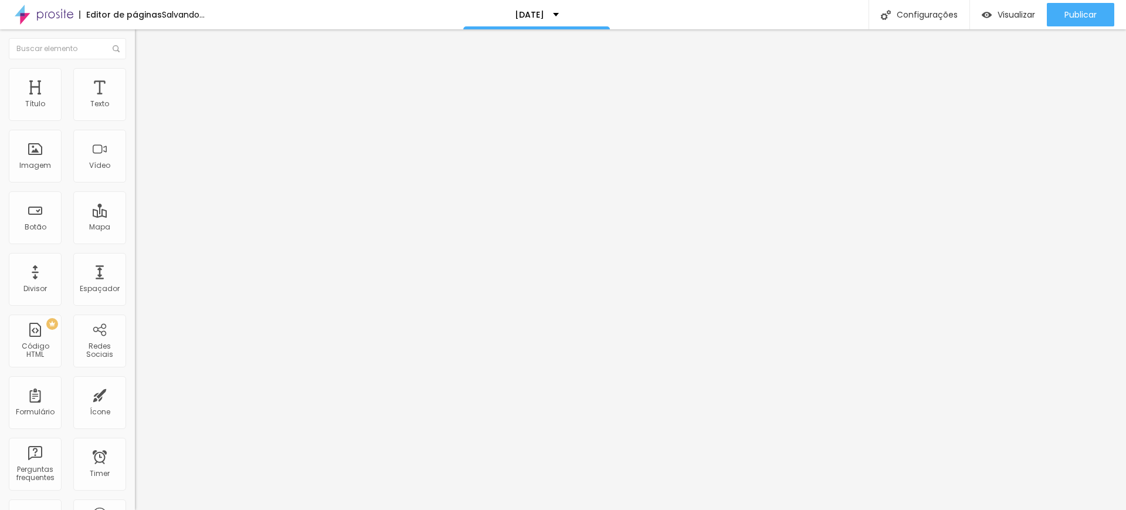
type input "13"
type input "11"
type input "9"
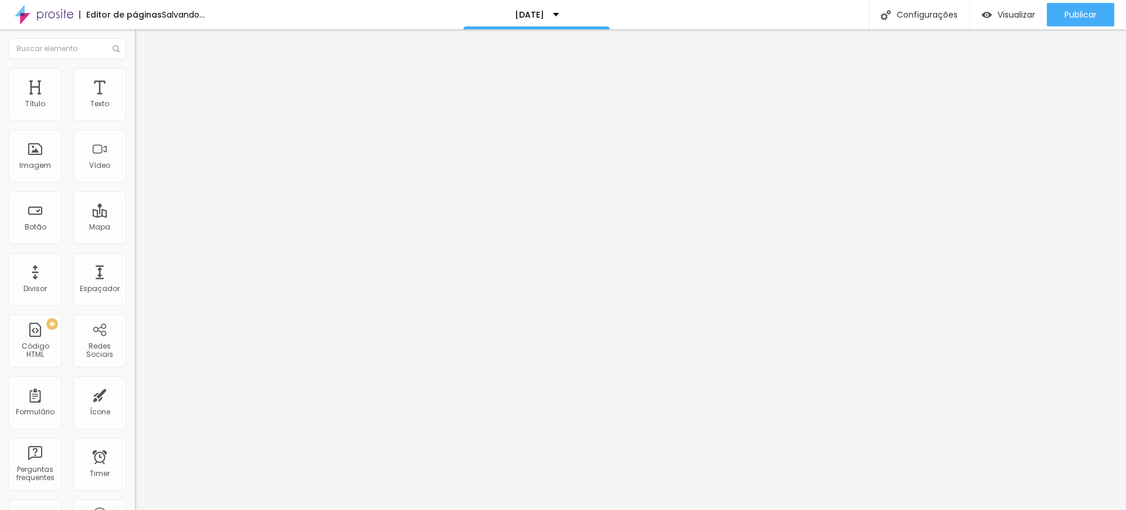
type input "8"
type input "7"
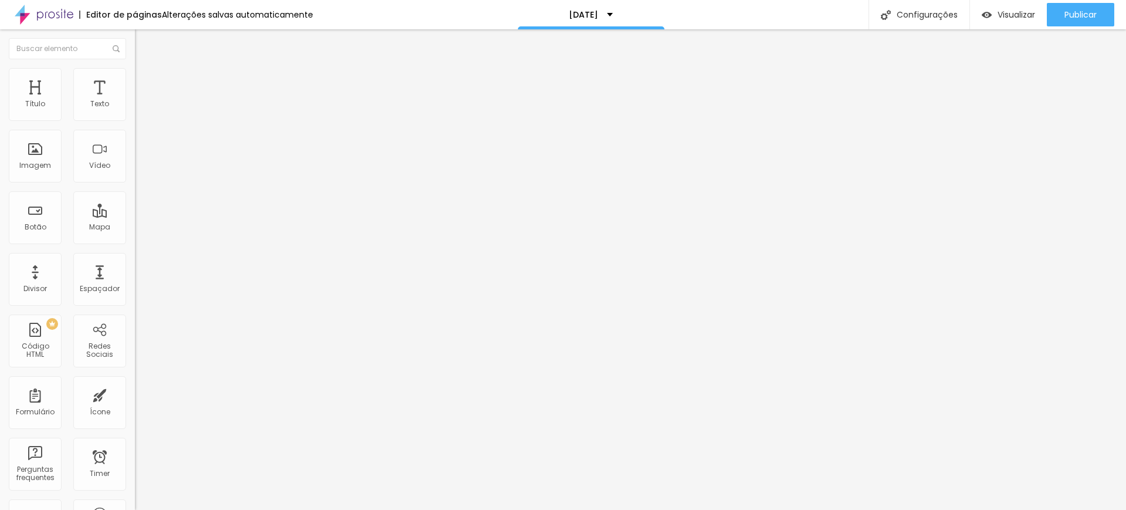
click at [135, 382] on input "range" at bounding box center [173, 386] width 76 height 9
click at [135, 67] on img at bounding box center [140, 61] width 11 height 11
click at [141, 108] on icon "button" at bounding box center [143, 105] width 5 height 5
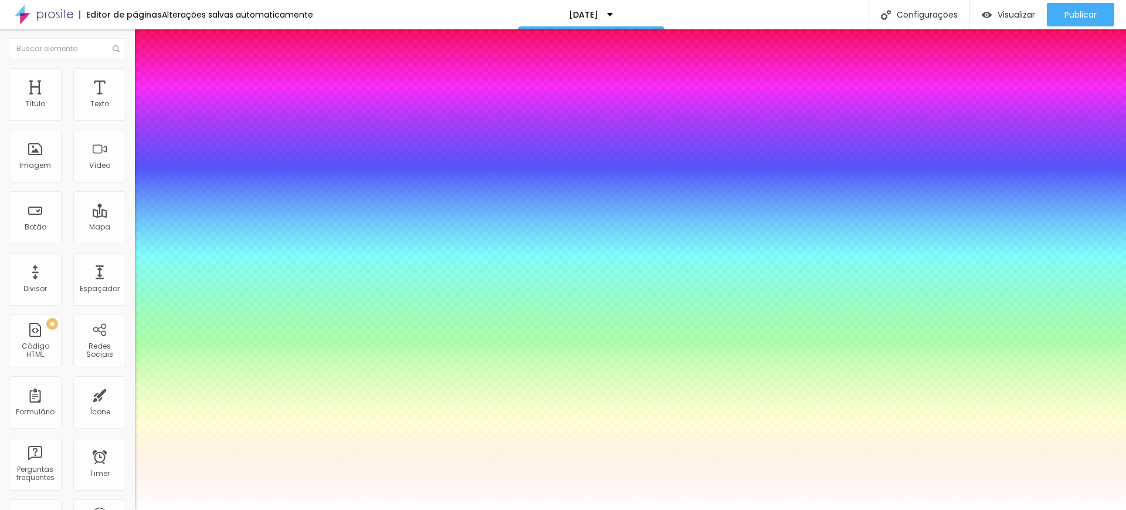
type input "1"
type input "55"
drag, startPoint x: 243, startPoint y: 304, endPoint x: 273, endPoint y: 303, distance: 29.9
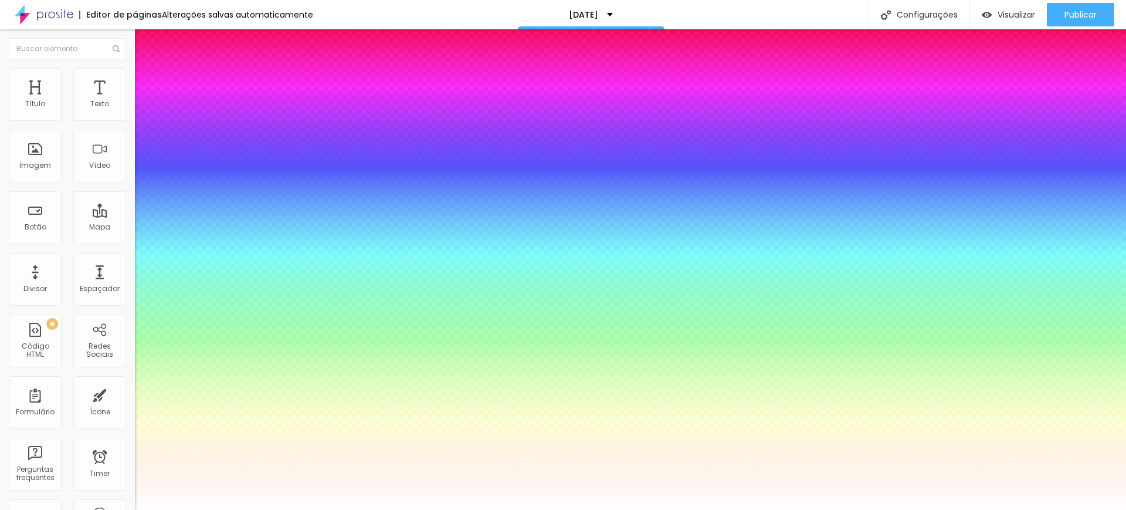
click at [351, 509] on div at bounding box center [563, 510] width 1126 height 0
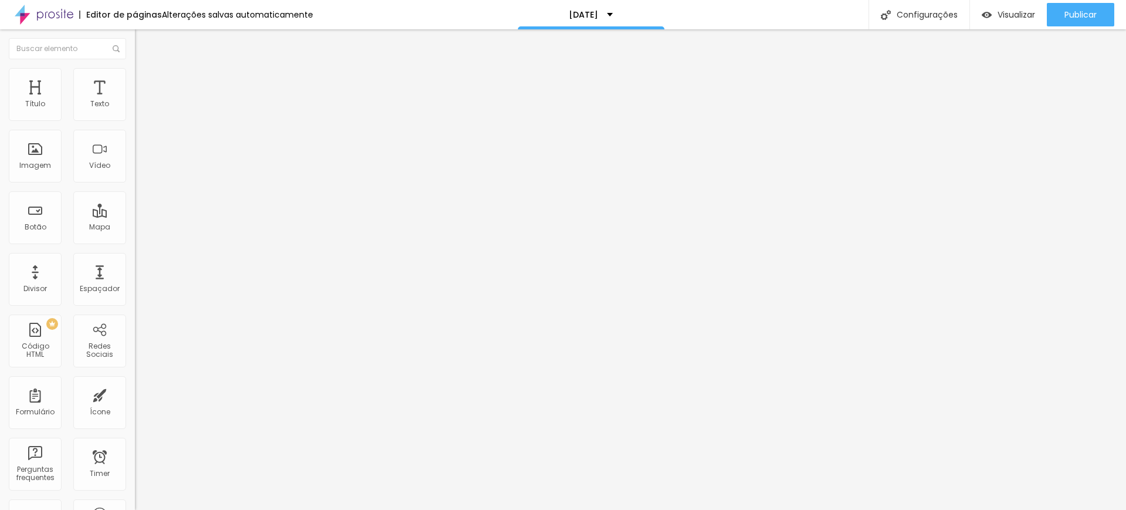
click at [135, 70] on img at bounding box center [140, 73] width 11 height 11
click at [145, 69] on span "Estilo" at bounding box center [154, 64] width 18 height 10
click at [135, 87] on div "Tipografia" at bounding box center [202, 83] width 135 height 7
click at [144, 43] on img "button" at bounding box center [148, 42] width 9 height 9
click at [95, 105] on div "Texto" at bounding box center [99, 104] width 19 height 8
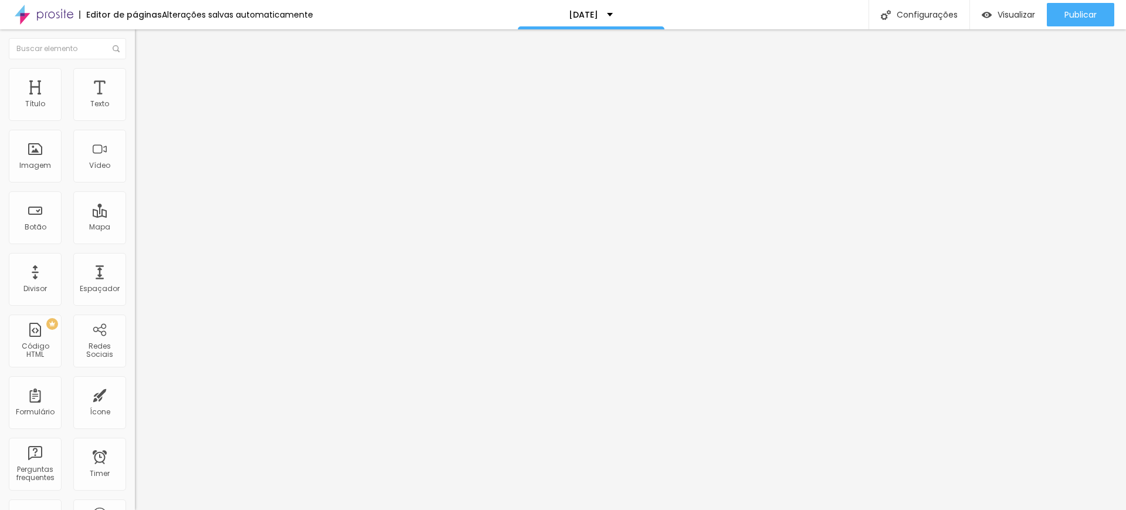
click at [145, 79] on span "Avançado" at bounding box center [164, 76] width 39 height 10
click at [135, 68] on li "Estilo" at bounding box center [202, 62] width 135 height 12
click at [141, 108] on icon "button" at bounding box center [143, 105] width 5 height 5
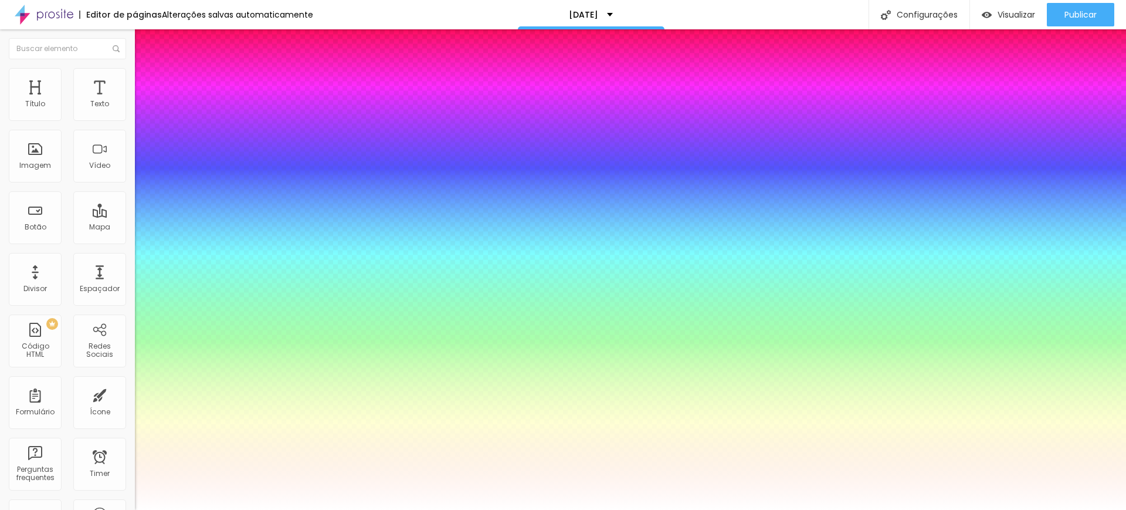
drag, startPoint x: 45, startPoint y: 167, endPoint x: 54, endPoint y: 161, distance: 10.6
click at [46, 509] on div at bounding box center [563, 510] width 1126 height 0
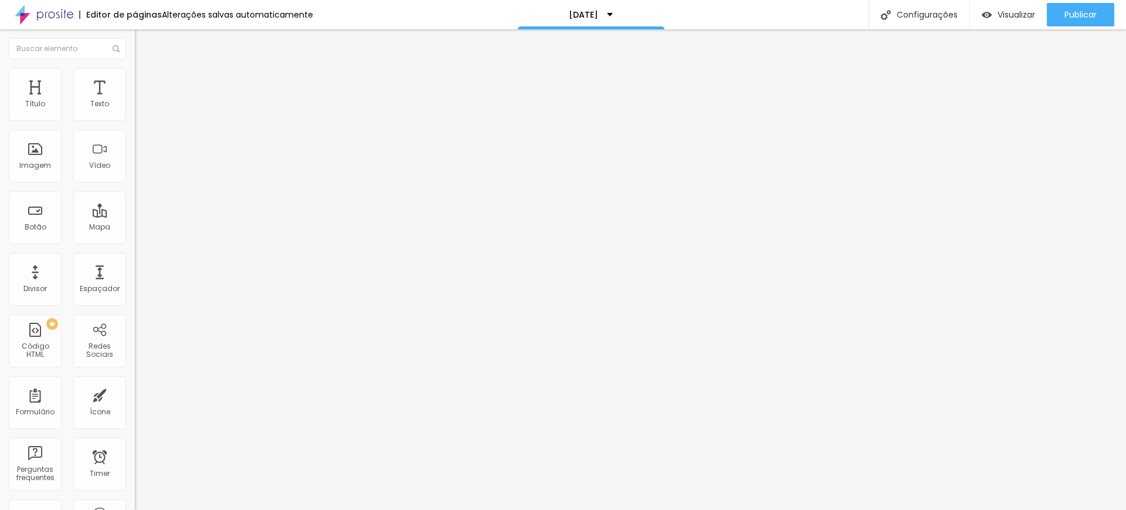
click at [141, 146] on icon "button" at bounding box center [143, 144] width 5 height 5
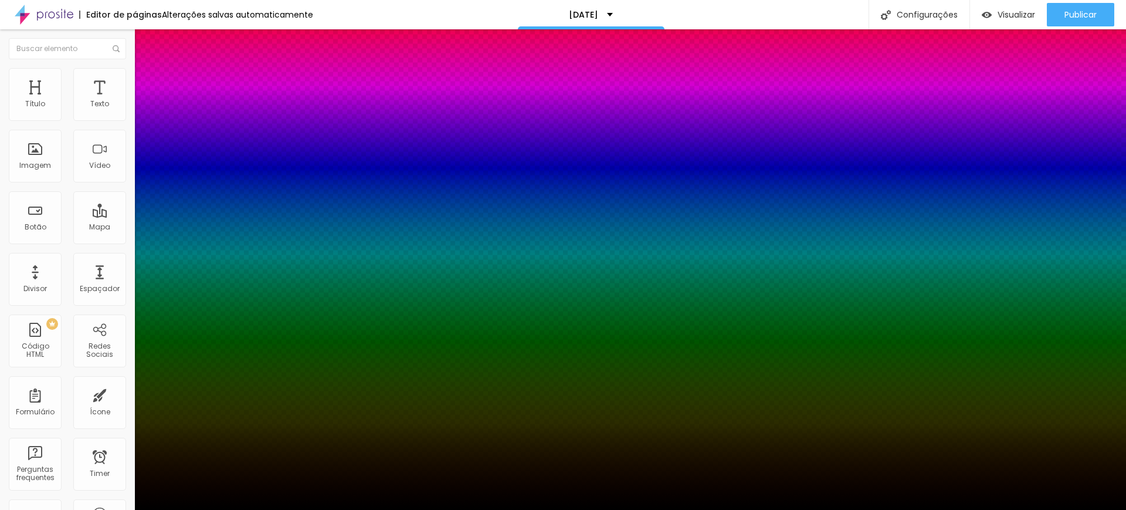
click at [210, 509] on div at bounding box center [563, 517] width 1126 height 0
click at [118, 509] on div at bounding box center [563, 510] width 1126 height 0
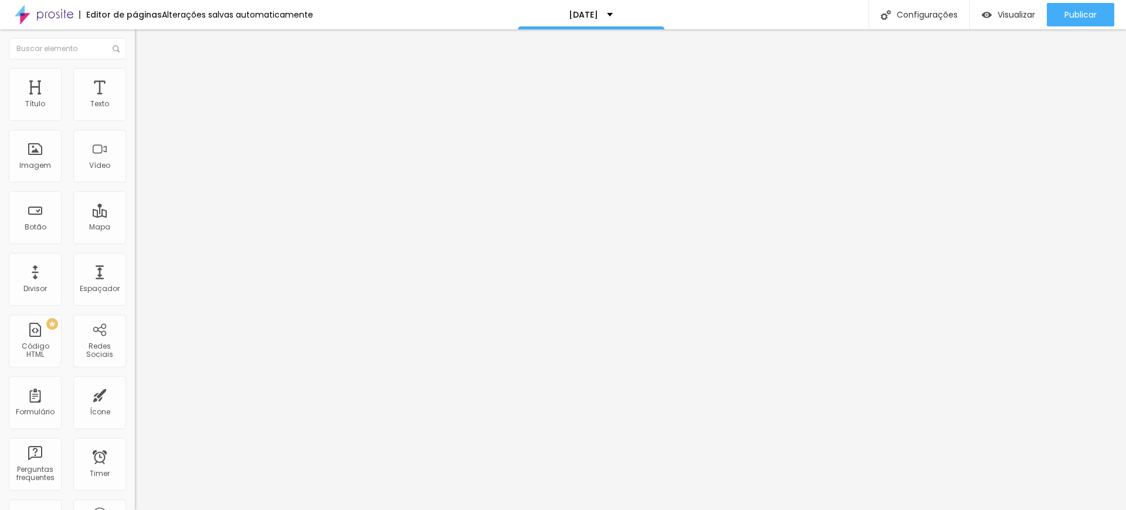
click at [140, 109] on icon "button" at bounding box center [143, 105] width 7 height 7
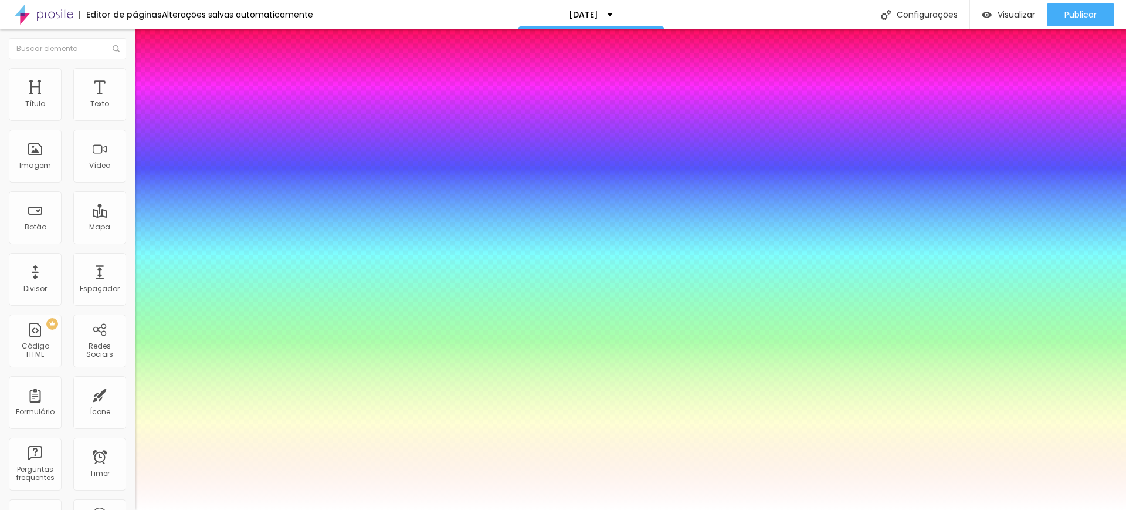
click at [35, 509] on div at bounding box center [563, 510] width 1126 height 0
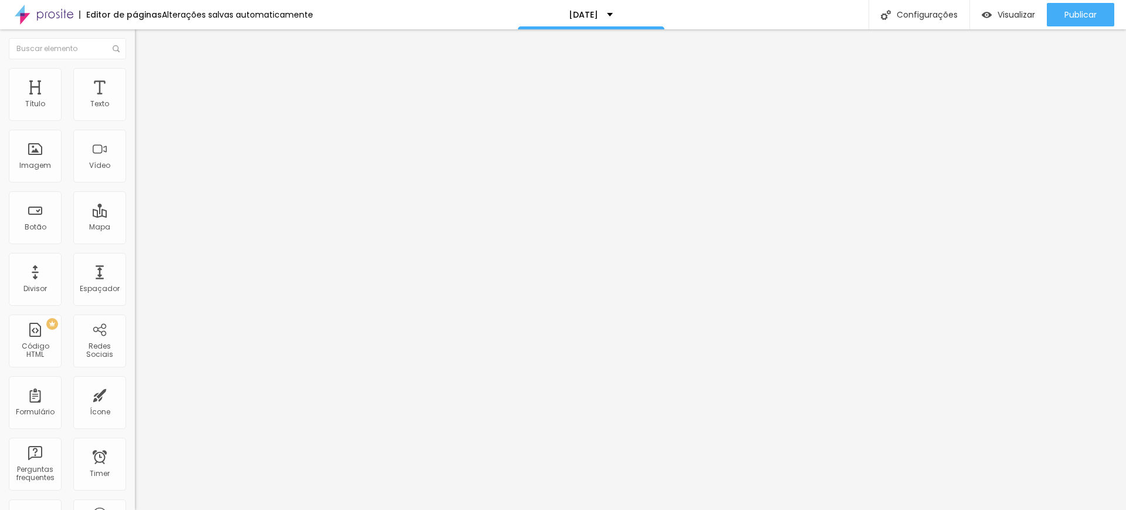
click at [145, 79] on span "Estilo" at bounding box center [154, 76] width 18 height 10
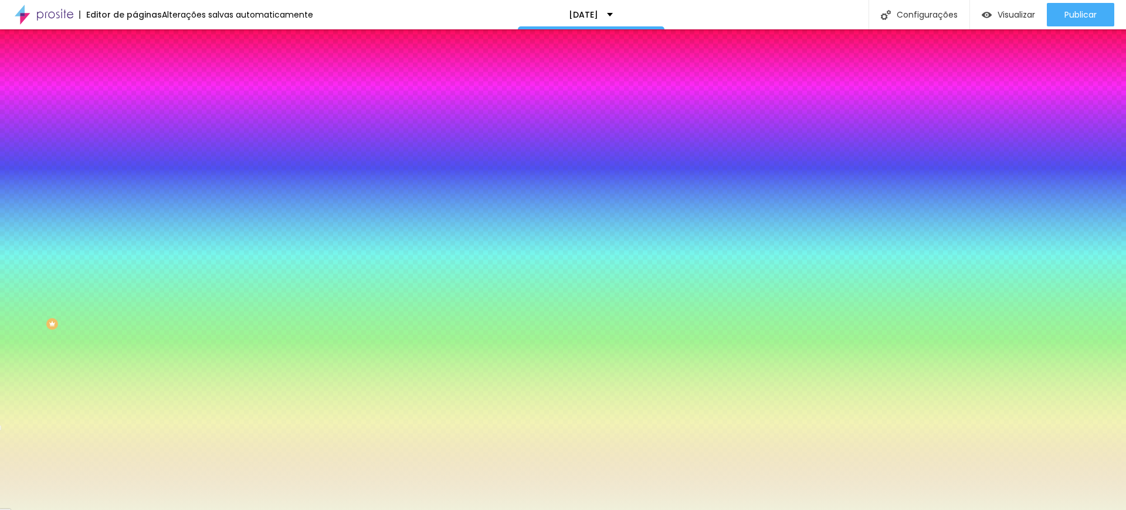
click at [135, 112] on div at bounding box center [202, 112] width 135 height 0
